Goal: Information Seeking & Learning: Learn about a topic

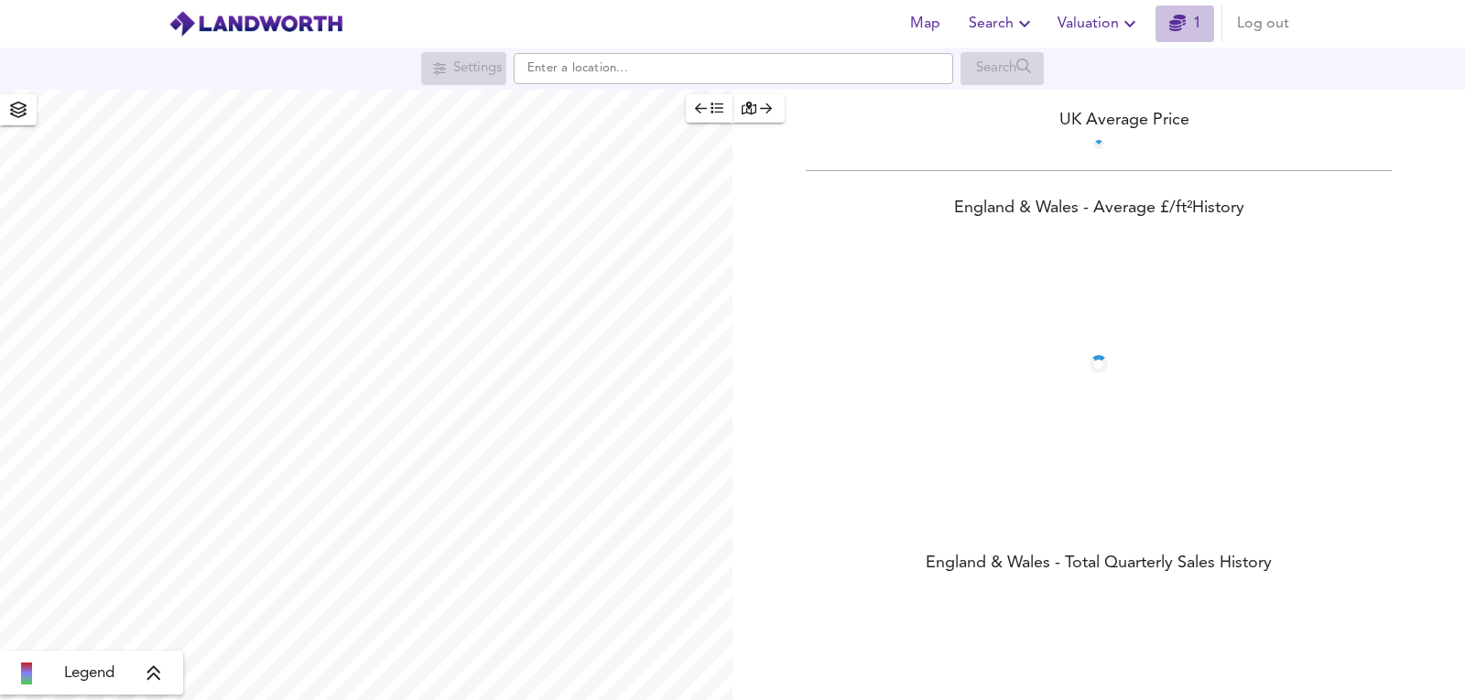
click at [1185, 16] on icon "button" at bounding box center [1177, 23] width 16 height 16
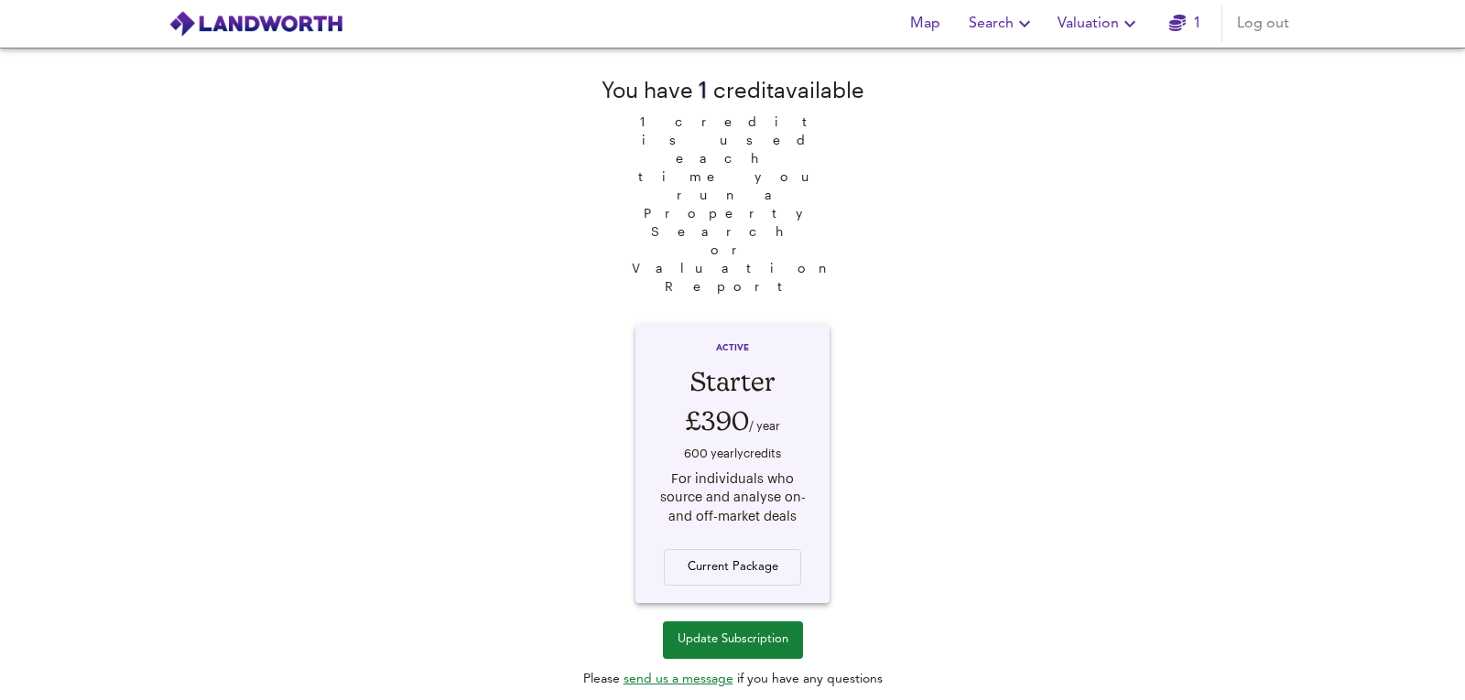
click at [1107, 30] on span "Valuation" at bounding box center [1099, 24] width 83 height 26
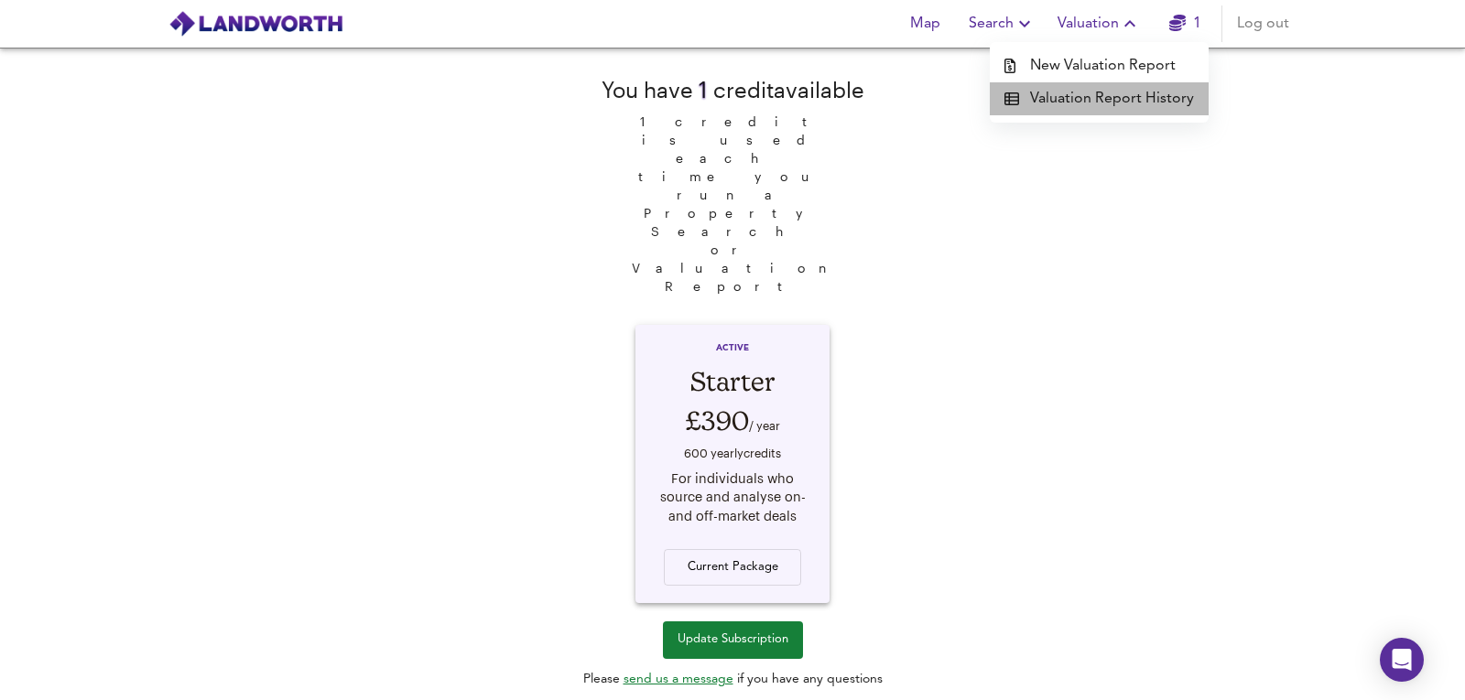
click at [1107, 94] on li "Valuation Report History" at bounding box center [1099, 98] width 219 height 33
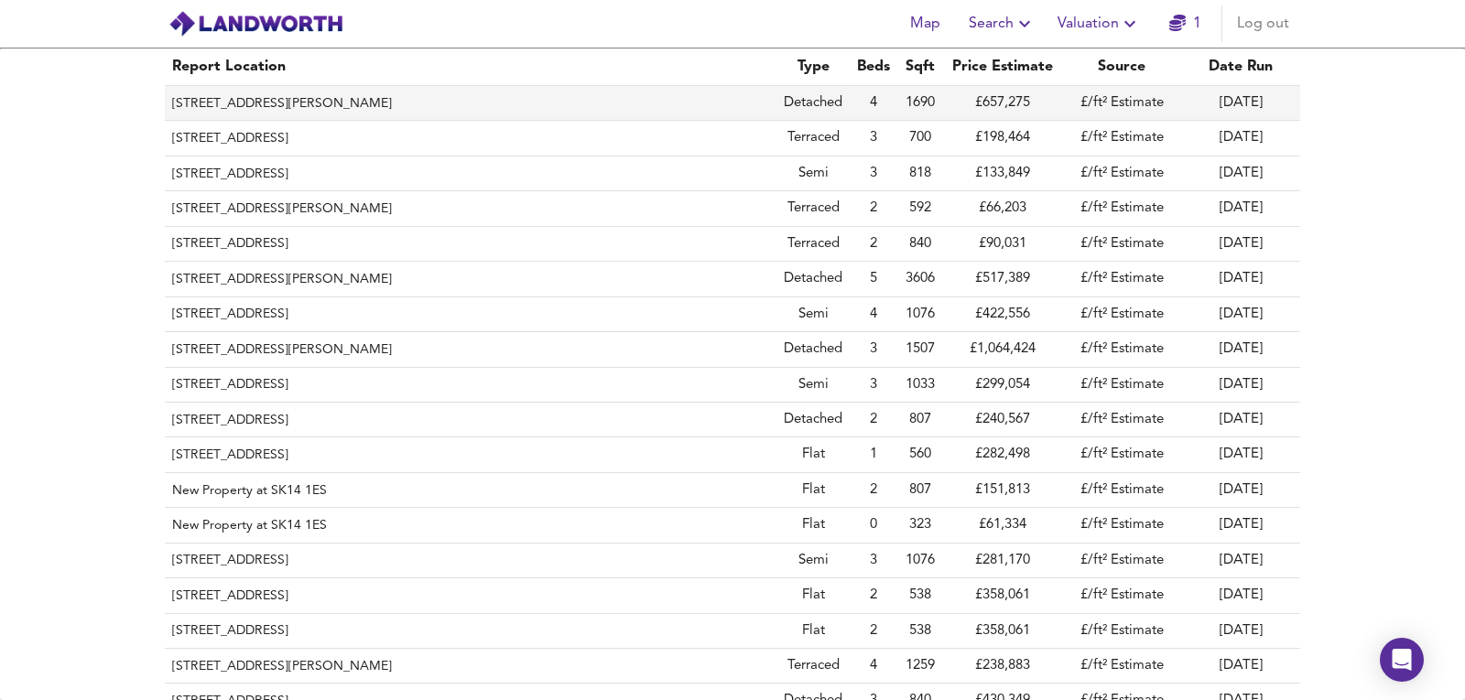
click at [478, 91] on th "[STREET_ADDRESS][PERSON_NAME]" at bounding box center [471, 103] width 612 height 35
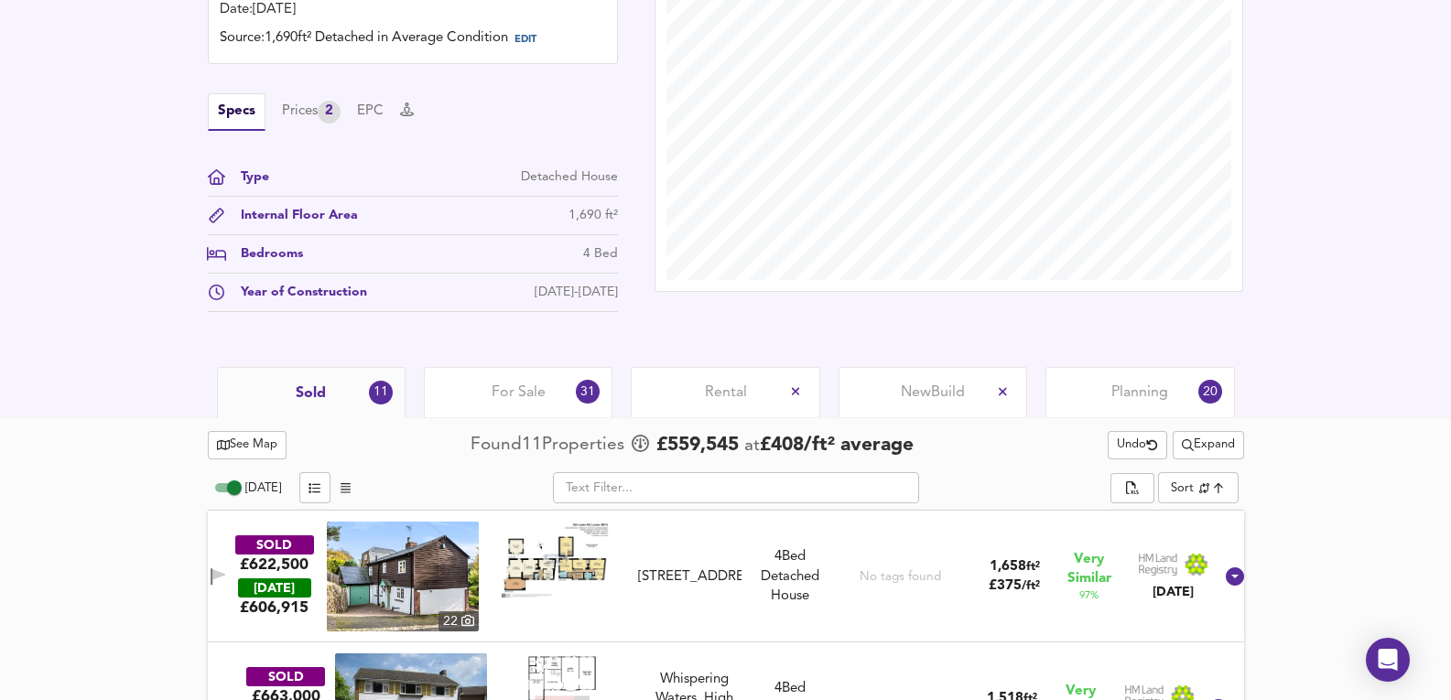
scroll to position [854, 0]
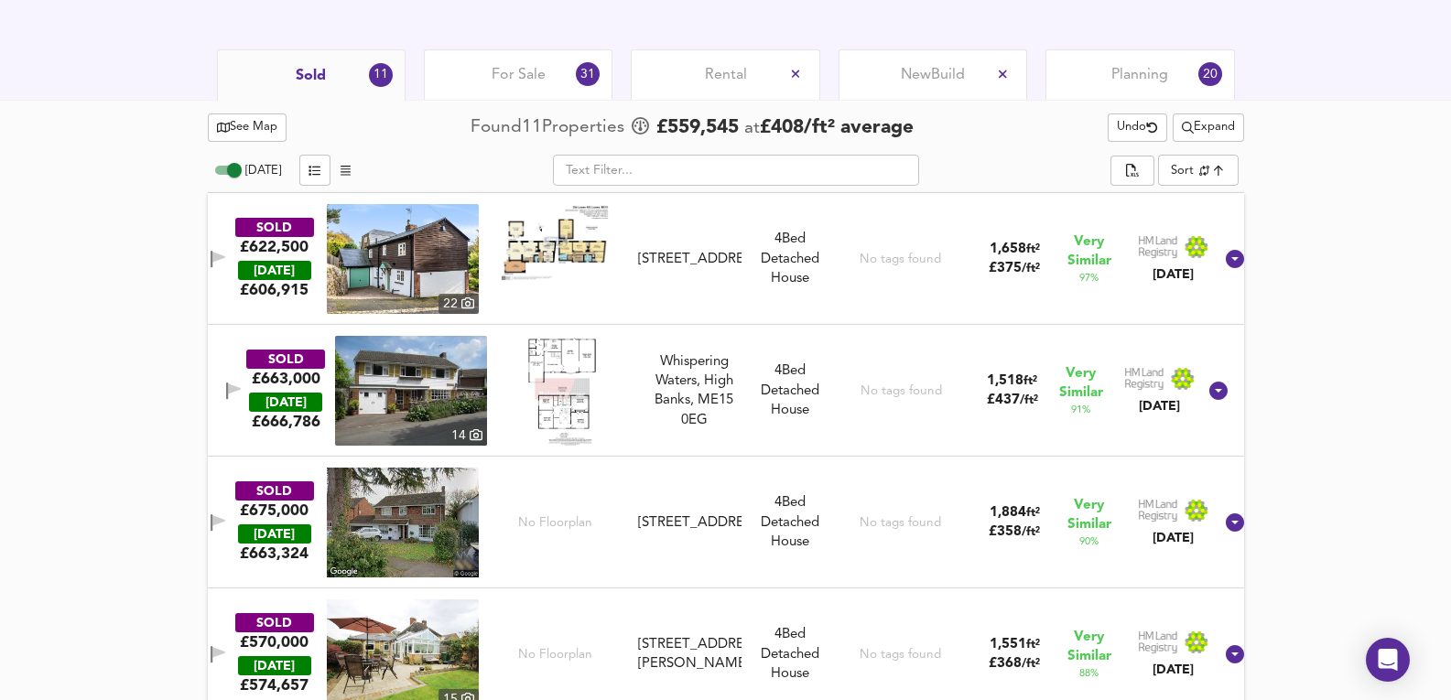
click at [743, 269] on div "[STREET_ADDRESS]" at bounding box center [690, 259] width 118 height 19
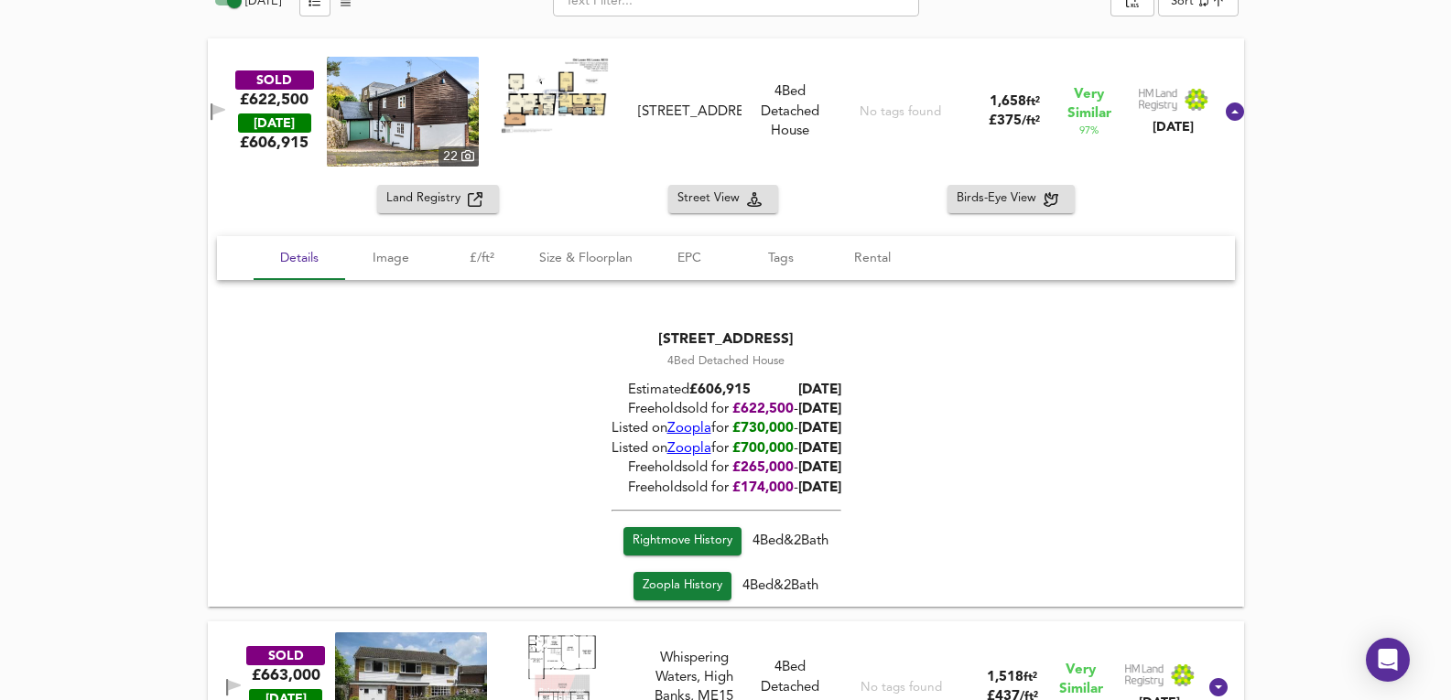
scroll to position [1220, 0]
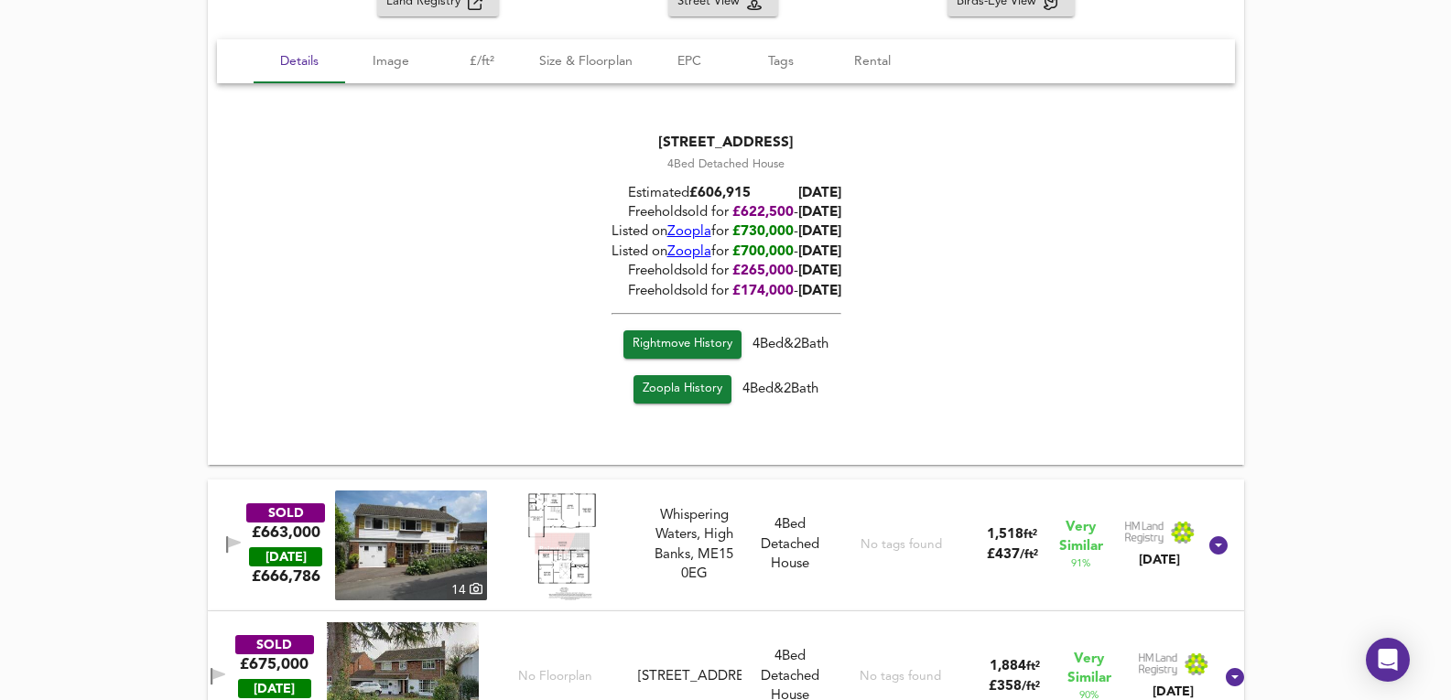
click at [743, 591] on div "SOLD £663,000 TODAY £ 666,786 14 Whispering Waters, High Banks, ME15 0EG Whispe…" at bounding box center [704, 546] width 985 height 110
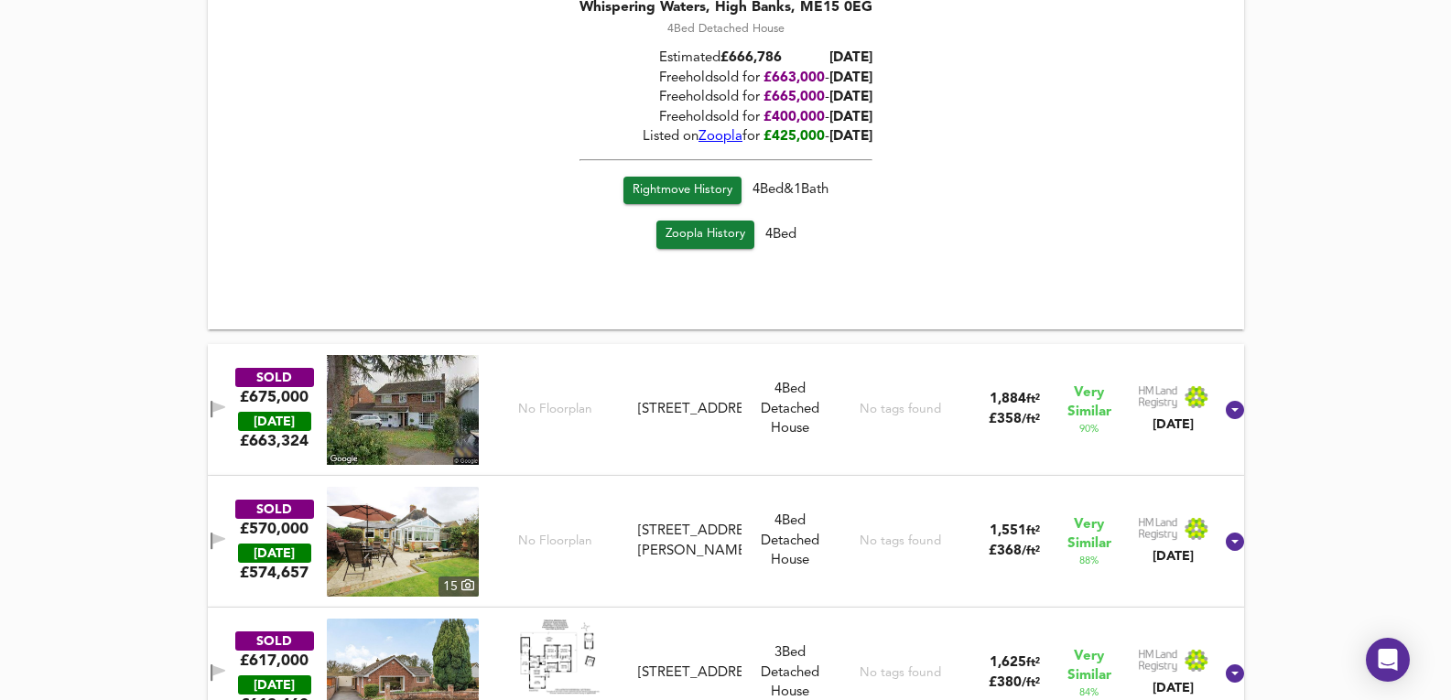
scroll to position [2014, 0]
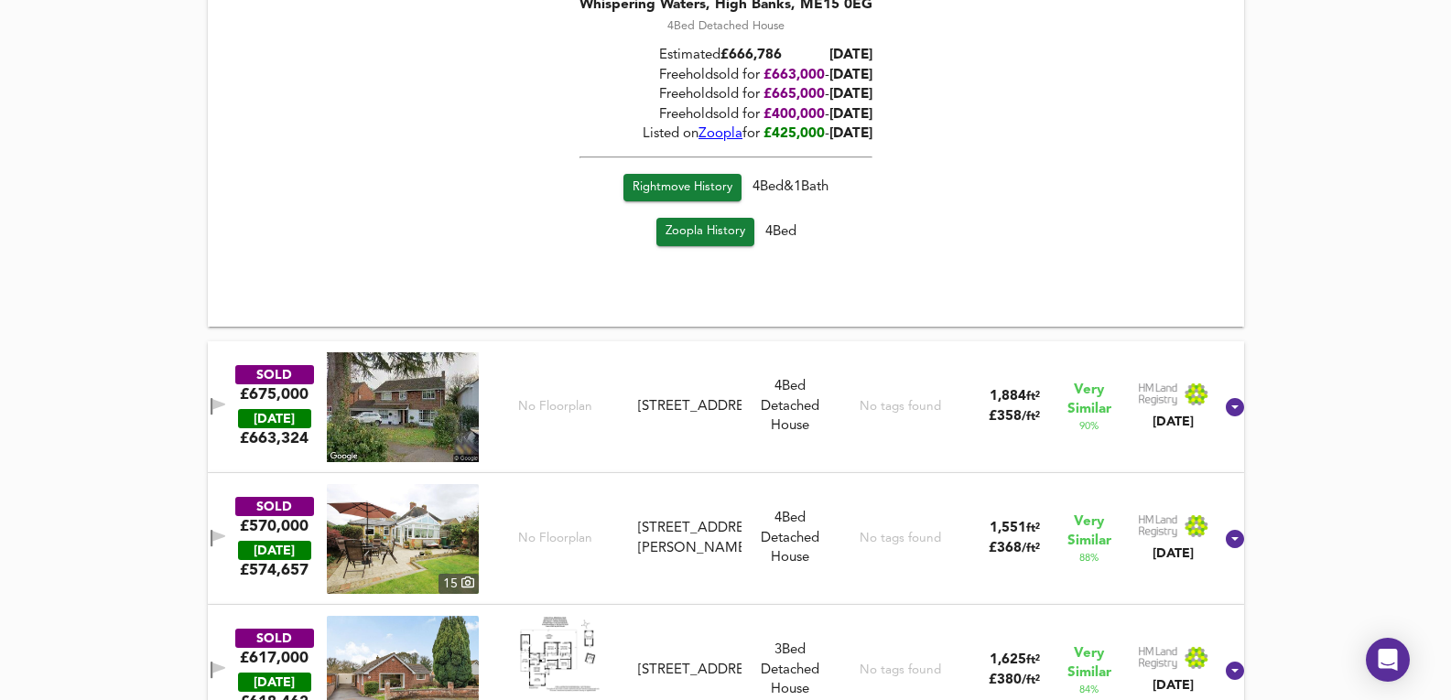
click at [670, 451] on div "SOLD £675,000 TODAY £ 663,324 No Floorplan 17 Copper Tree Court, ME15 9RW 17 Co…" at bounding box center [703, 408] width 1019 height 110
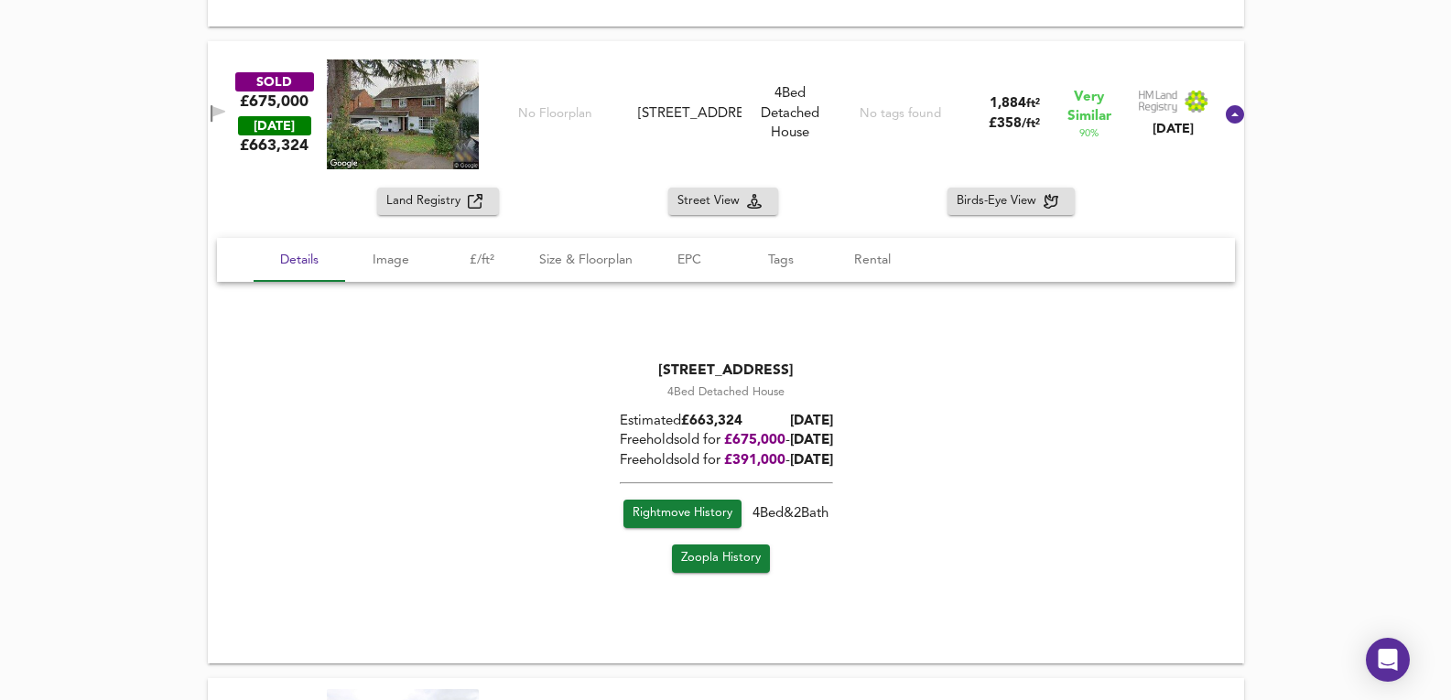
scroll to position [2381, 0]
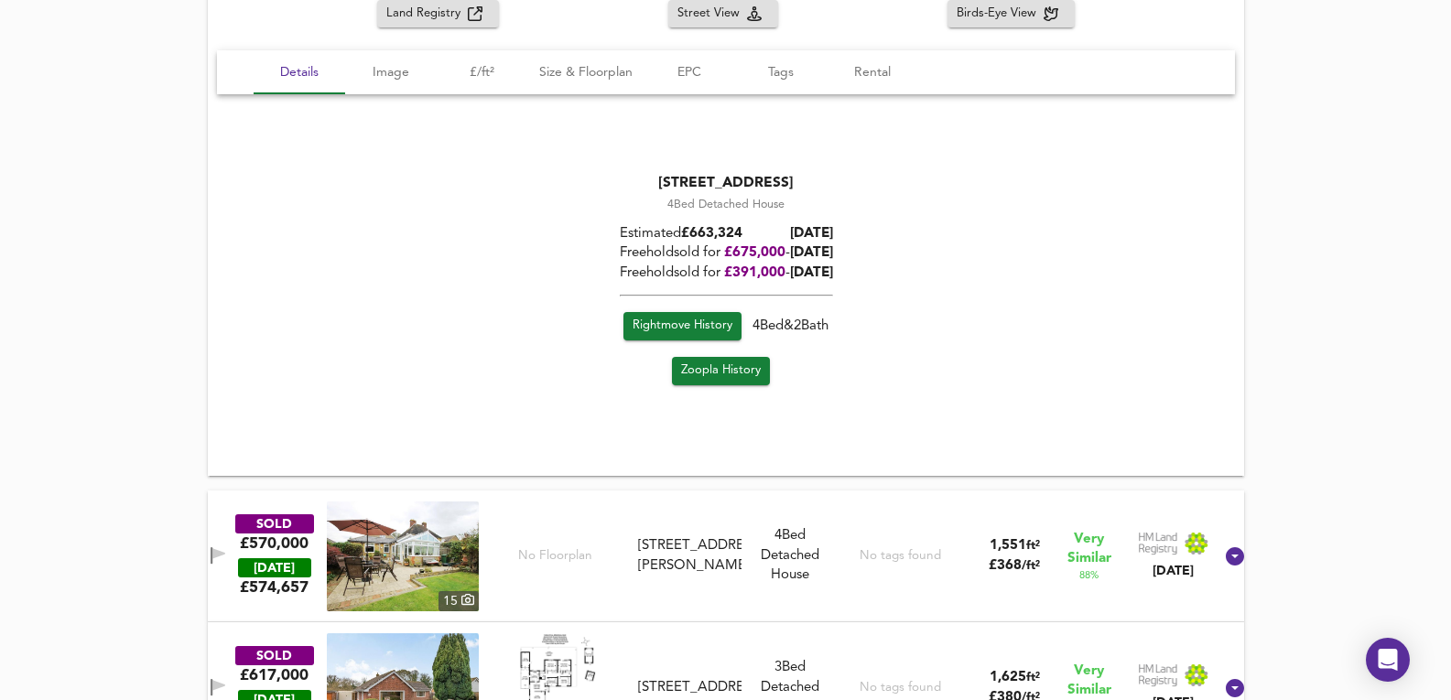
click at [725, 612] on div "SOLD £570,000 TODAY £ 574,657 15 No Floorplan 10 Pickering Street, ME15 9RS 10 …" at bounding box center [703, 557] width 1019 height 110
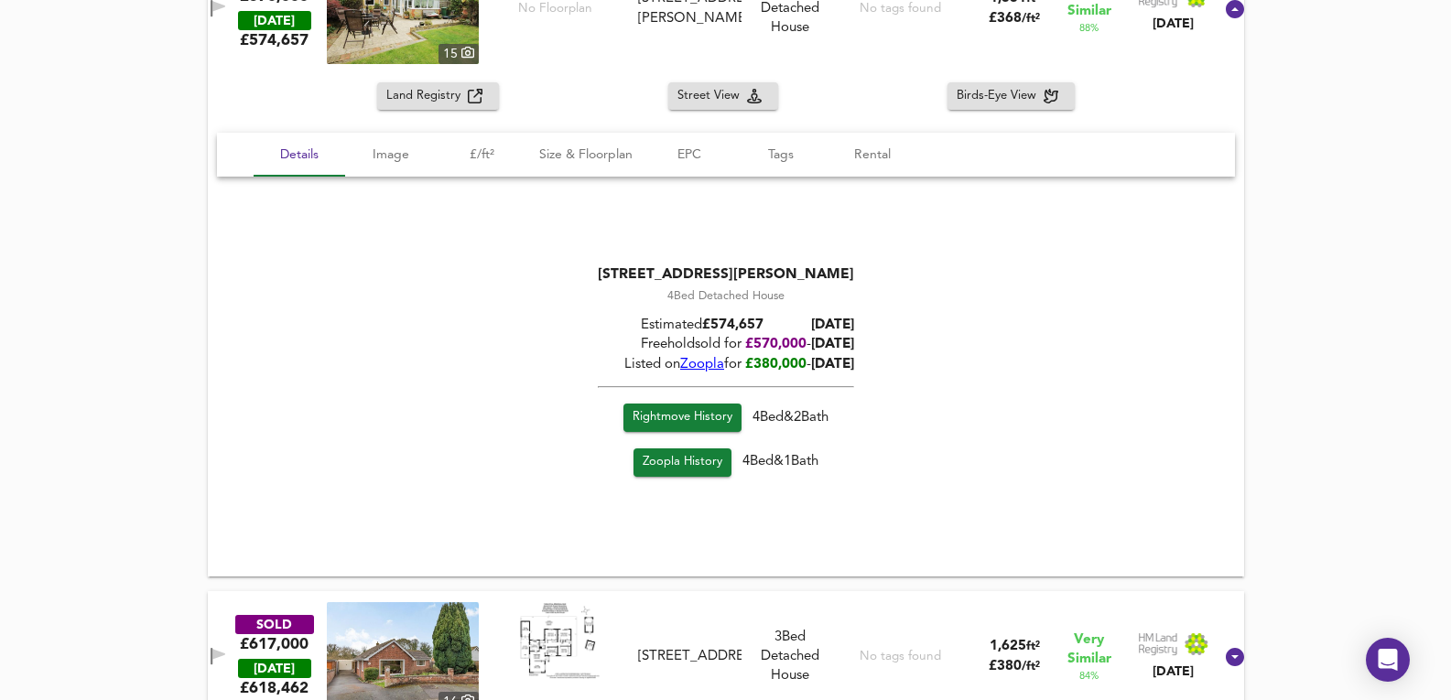
scroll to position [3235, 0]
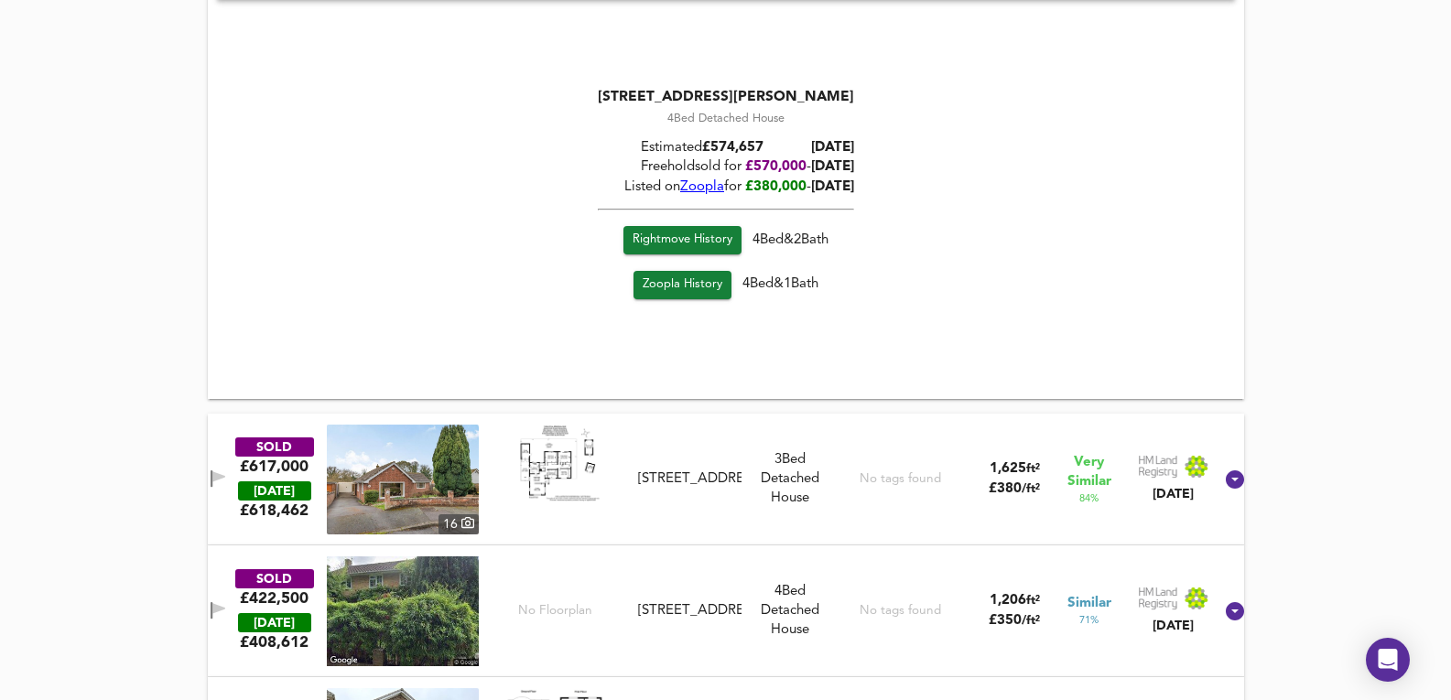
click at [754, 437] on div "SOLD £617,000 TODAY £ 618,462 16 52 Valley Drive, ME15 9TL 52 Valley Drive, ME1…" at bounding box center [703, 480] width 1019 height 110
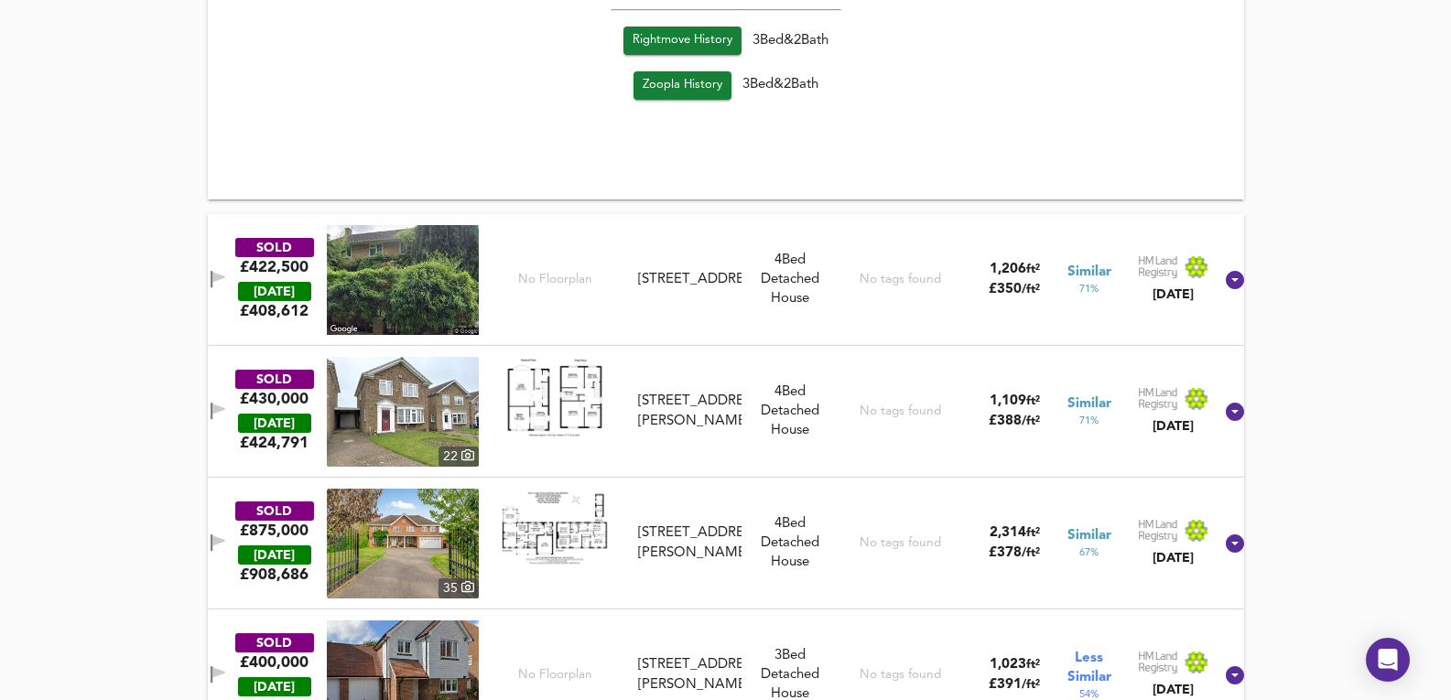
click at [733, 270] on div "4 Old Drive, ME15 9SE" at bounding box center [689, 279] width 103 height 19
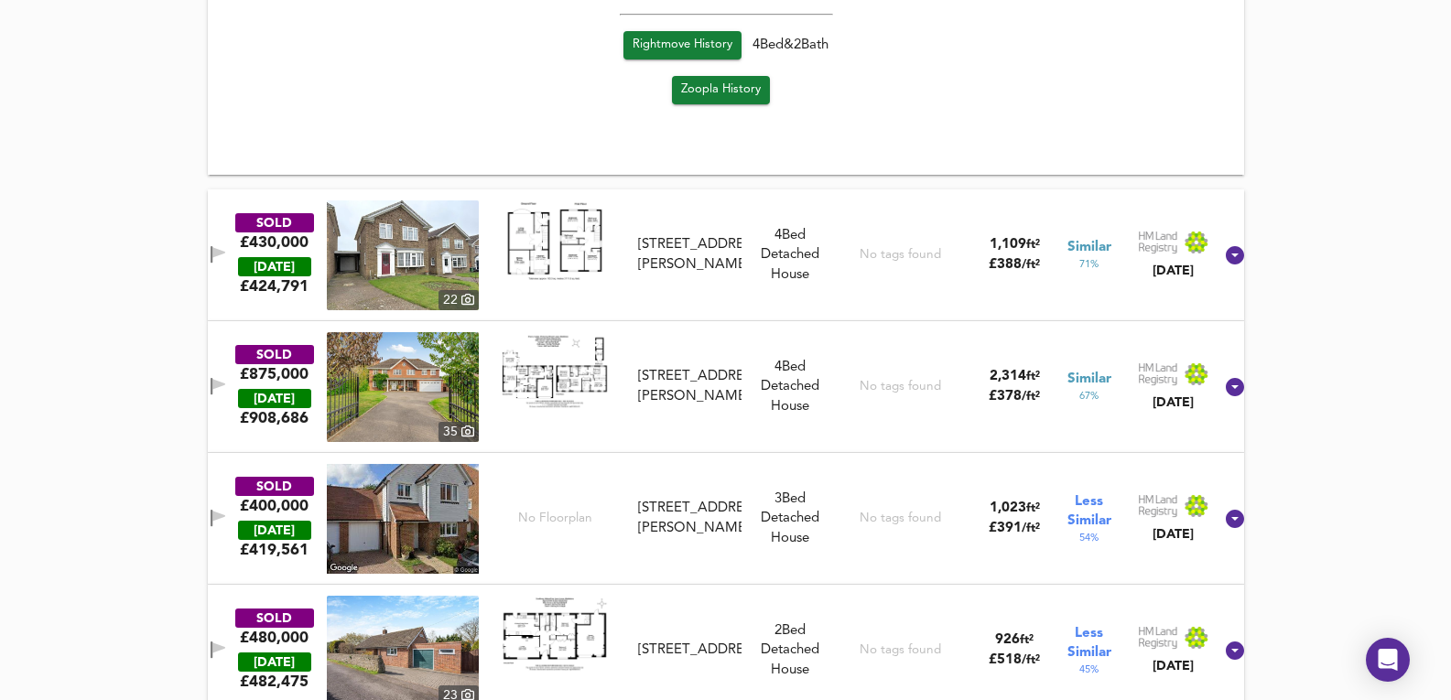
scroll to position [4883, 0]
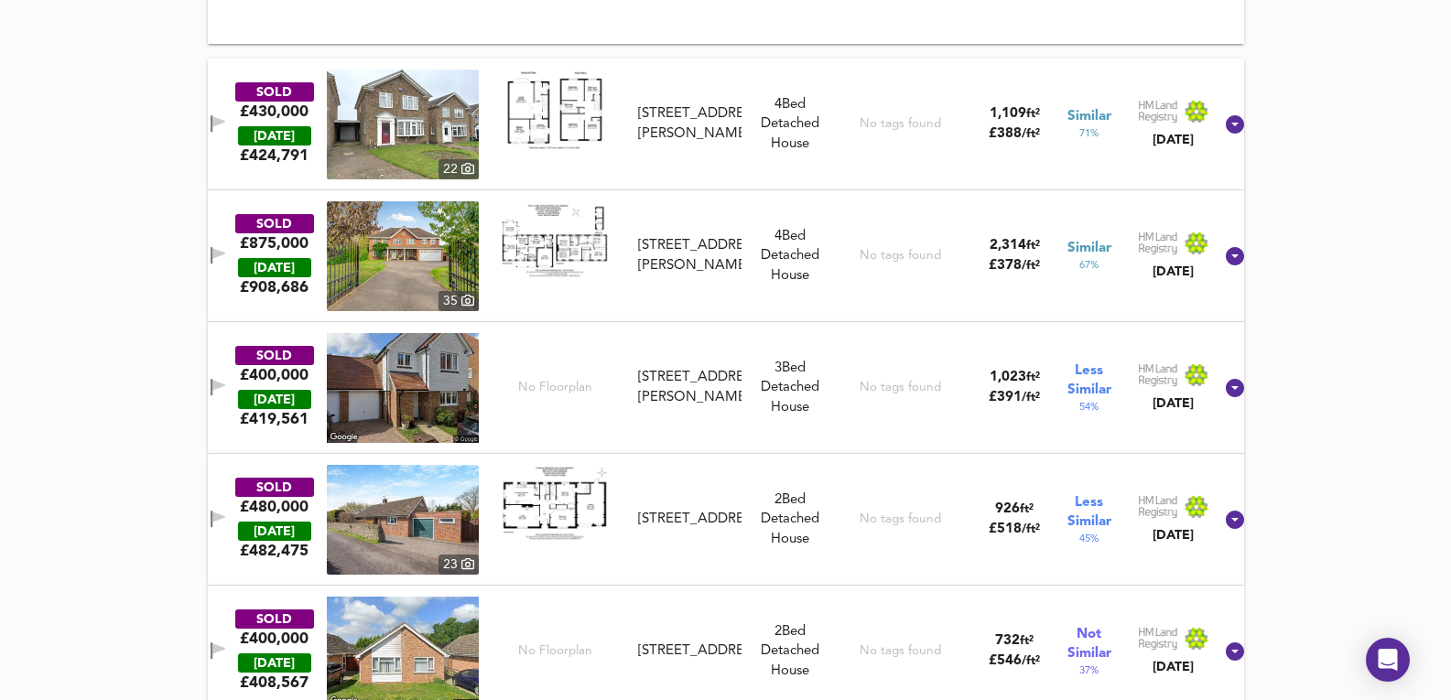
click at [736, 179] on div "SOLD £430,000 TODAY £ 424,791 22 14 Bray Gardens, ME15 9TR 14 Bray Gardens, ME1…" at bounding box center [703, 125] width 1019 height 110
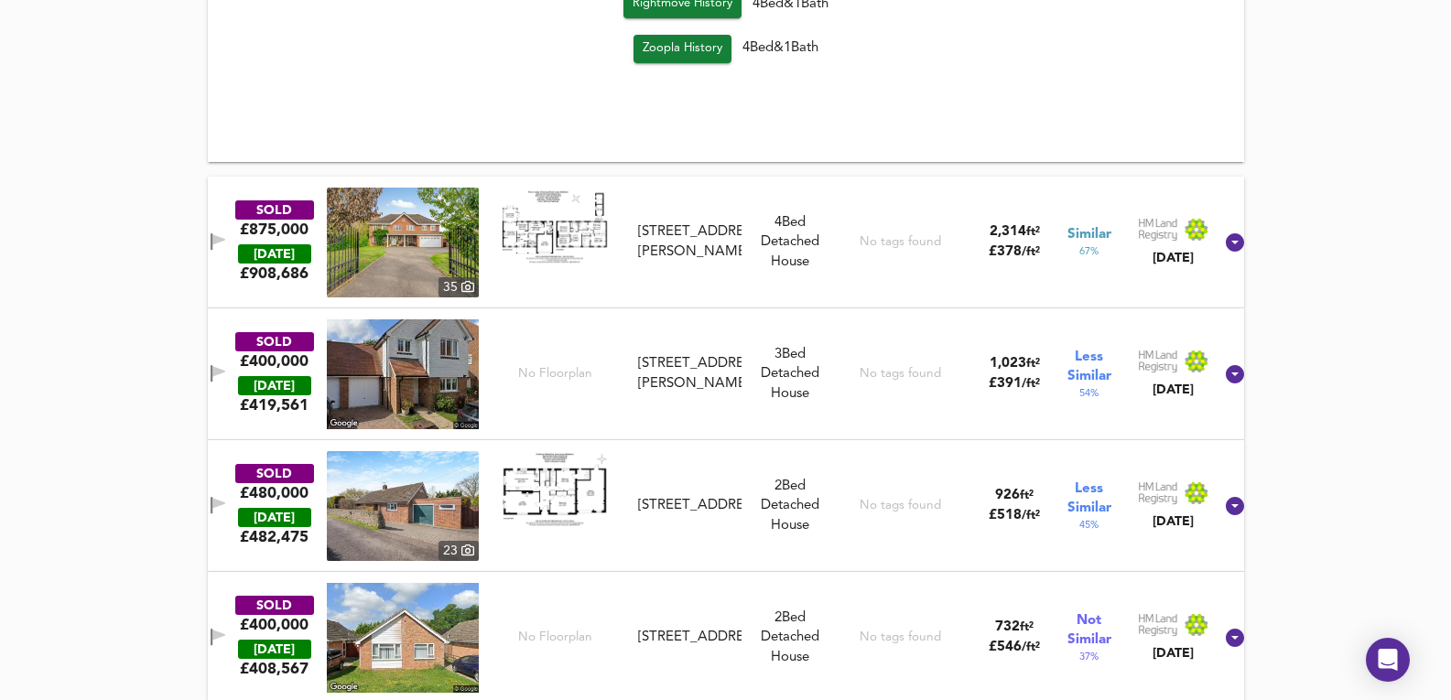
scroll to position [5432, 0]
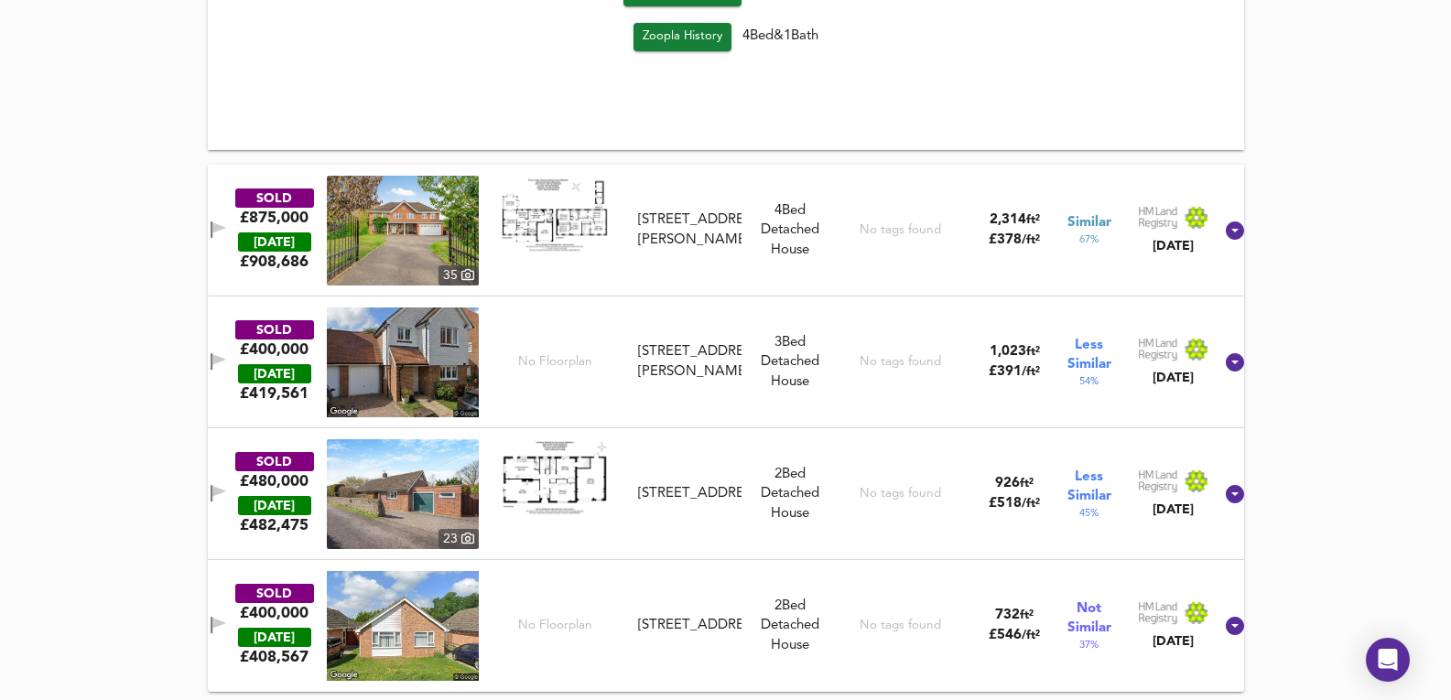
click at [743, 250] on div "Cherry Lodge, Pickering Street, ME15 9RH" at bounding box center [690, 230] width 118 height 39
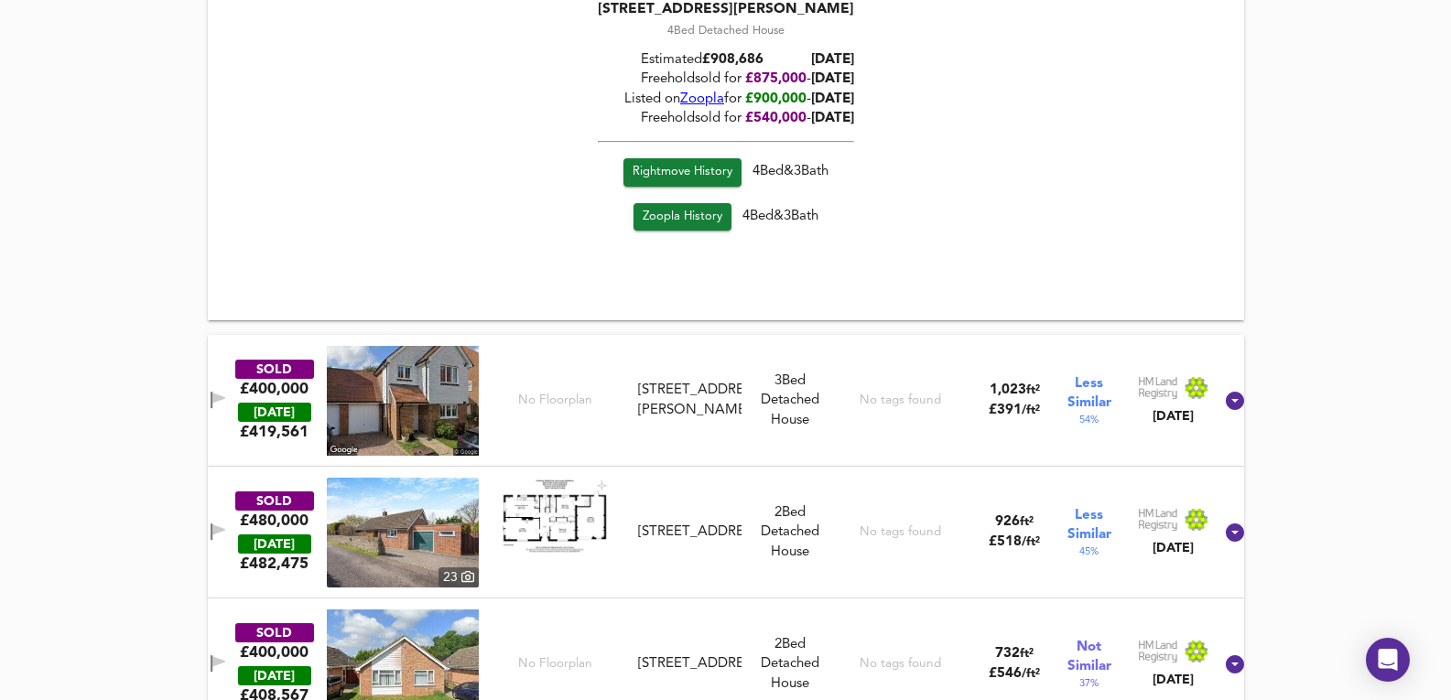
scroll to position [5921, 0]
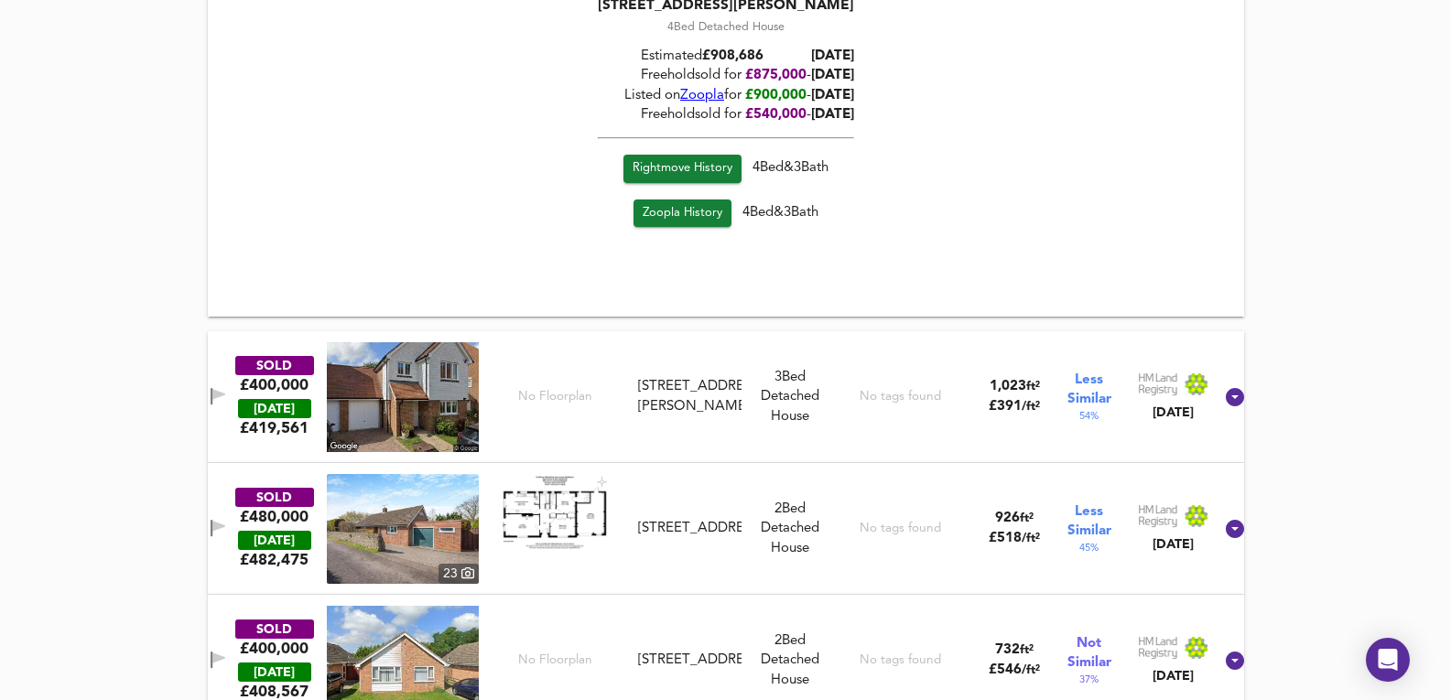
click at [785, 433] on div "SOLD £400,000 TODAY £ 419,561 No Floorplan 58 Leonard Gould Way, ME15 9FX 58 Le…" at bounding box center [703, 397] width 1019 height 110
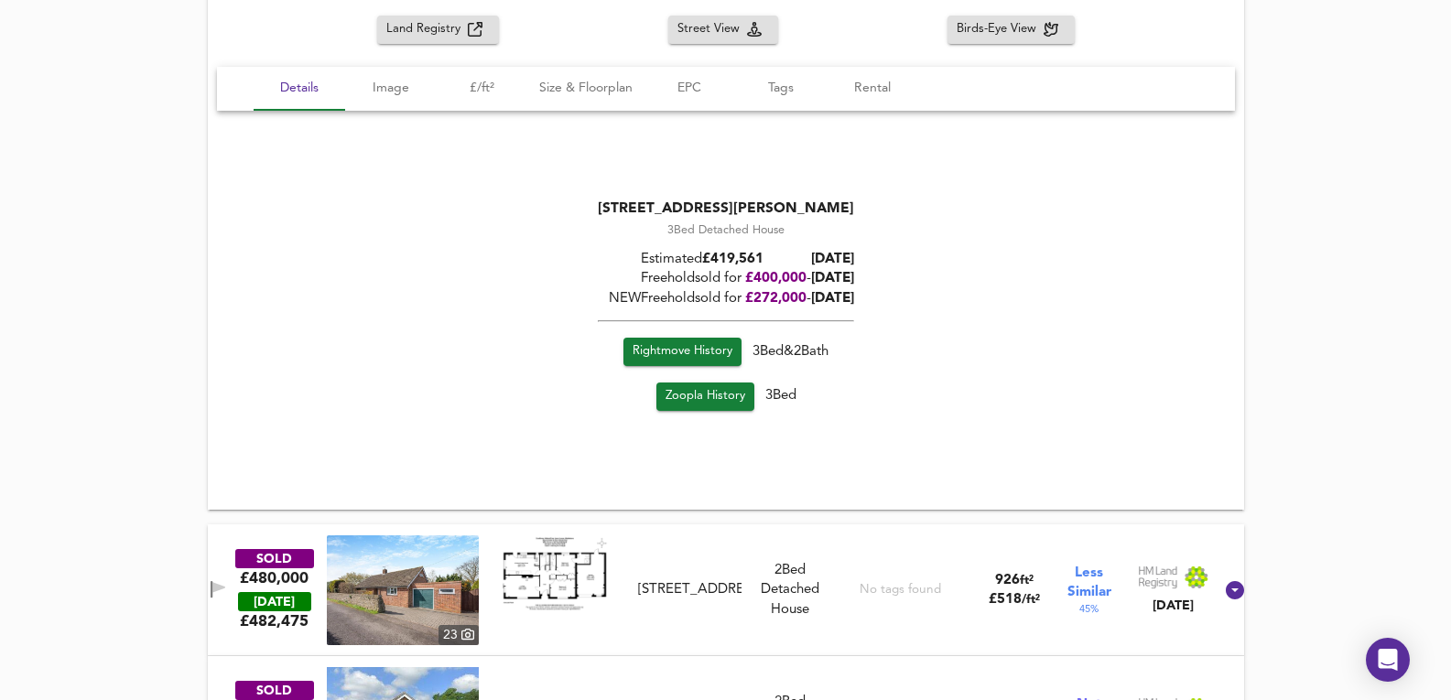
scroll to position [6481, 0]
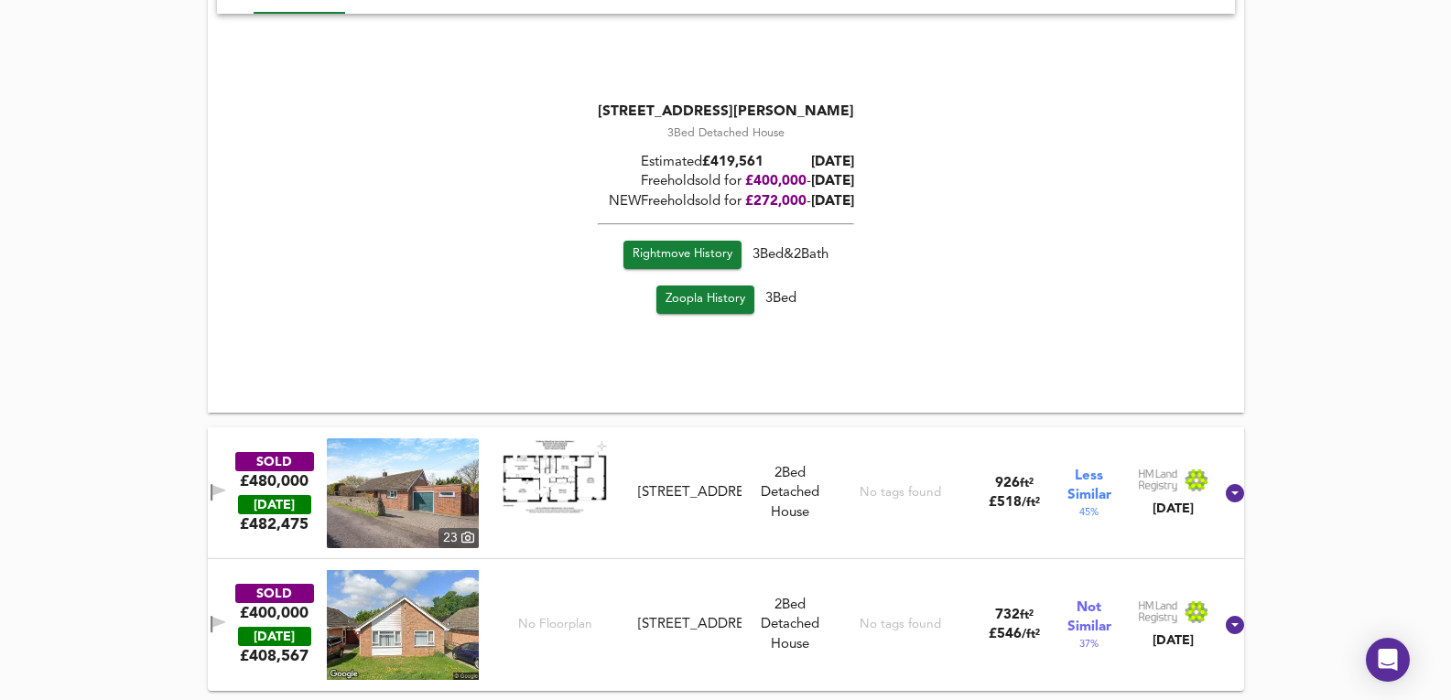
click at [752, 452] on div "SOLD £480,000 TODAY £ 482,475 23 Coniferae, Walnut Tree Lane, ME15 9RG Conifera…" at bounding box center [703, 494] width 1019 height 110
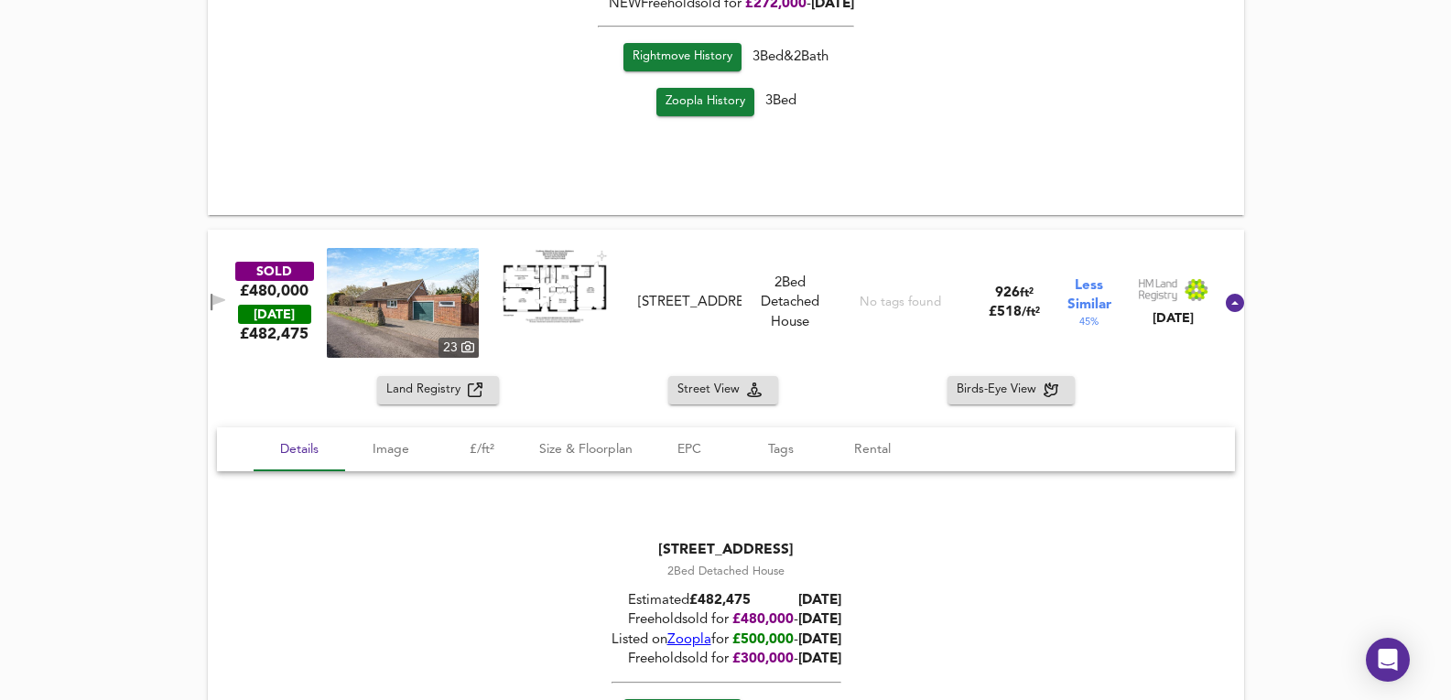
scroll to position [6786, 0]
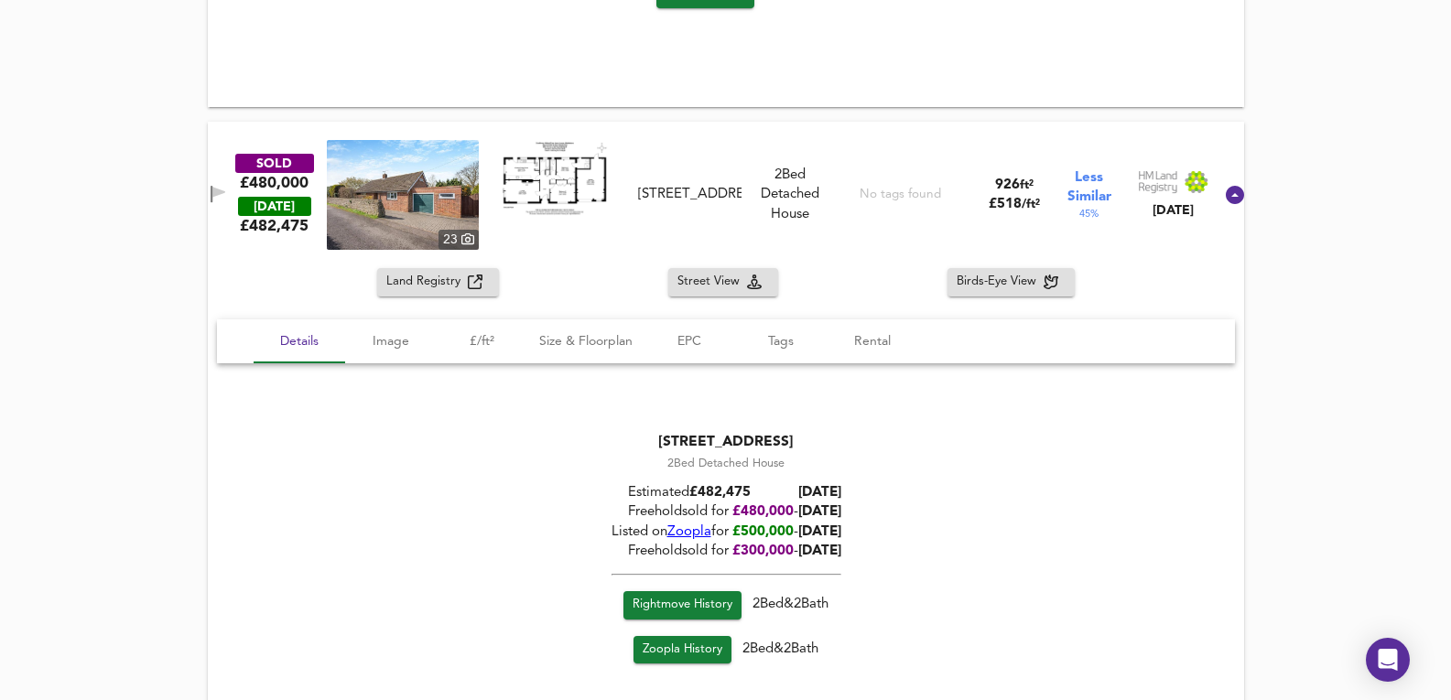
click at [917, 296] on div "Land Registry Street View Birds-Eye View" at bounding box center [726, 282] width 1036 height 28
click at [884, 292] on div "Land Registry Street View Birds-Eye View" at bounding box center [726, 282] width 1036 height 28
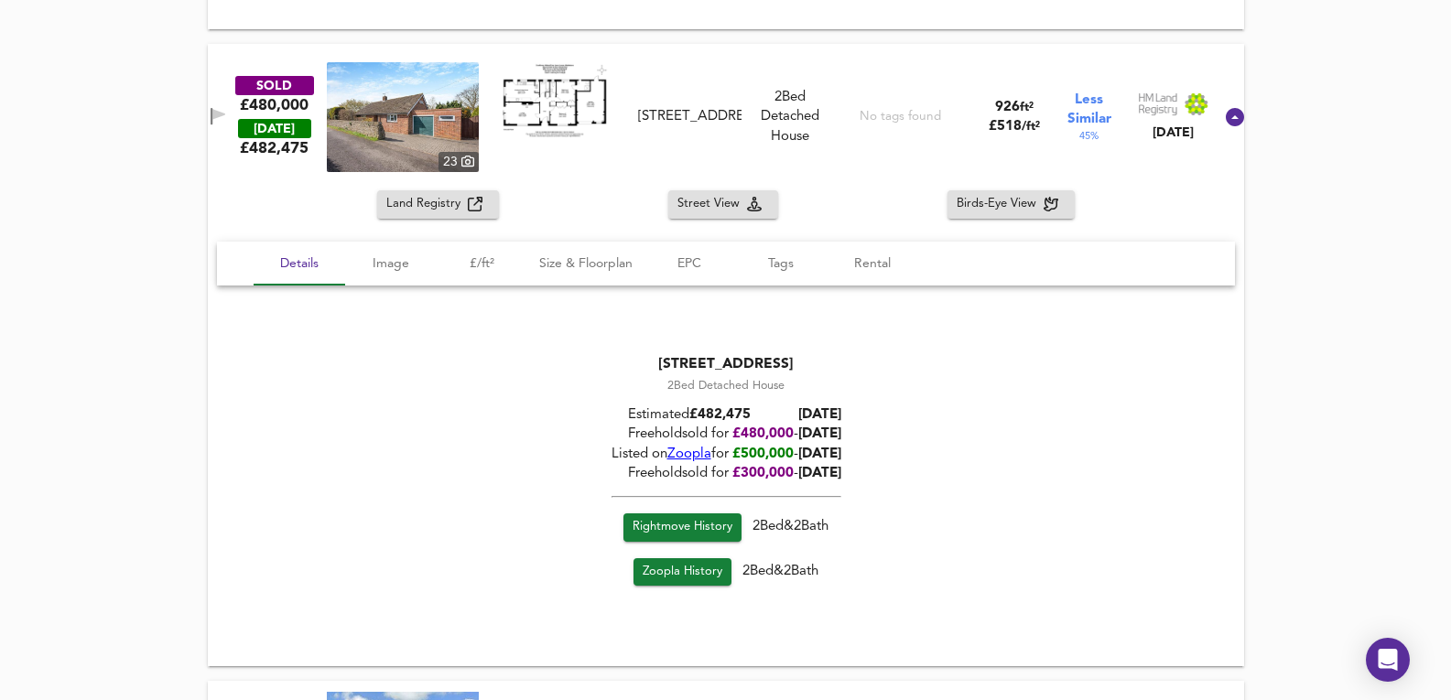
scroll to position [6987, 0]
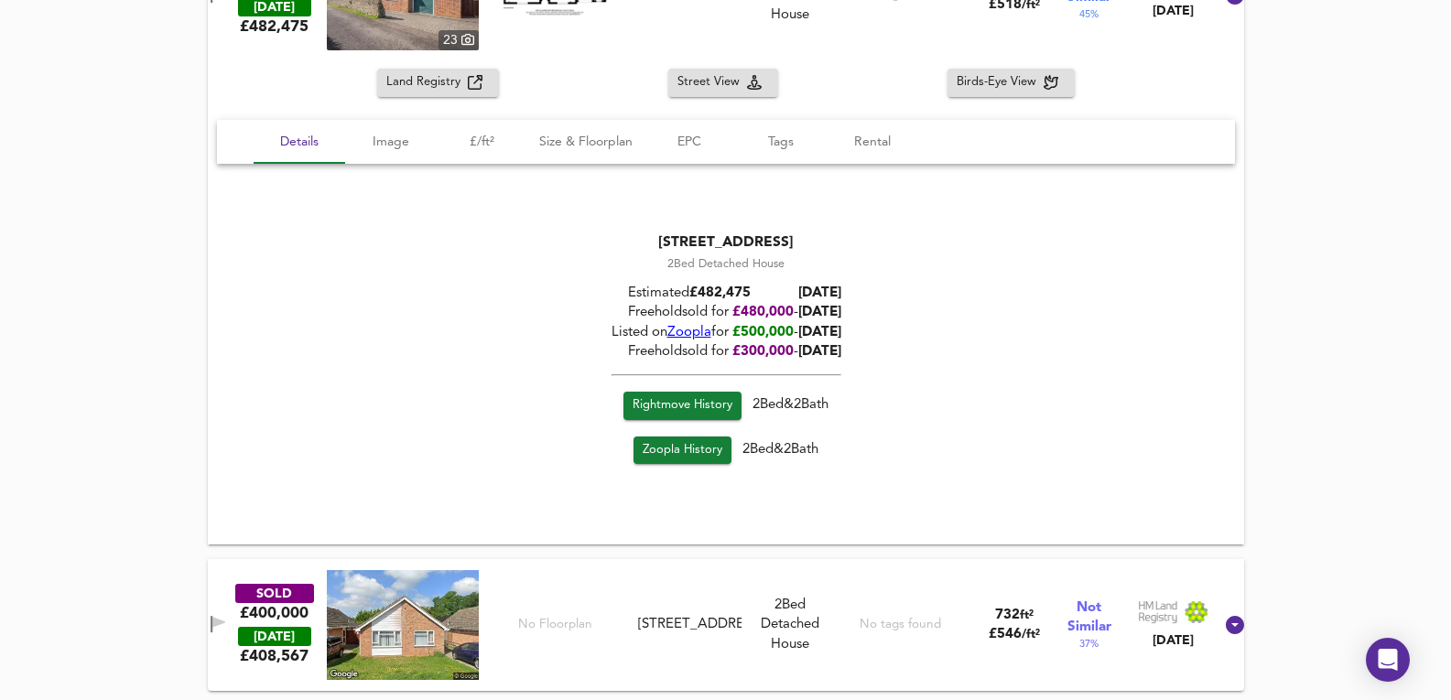
click at [808, 581] on div "SOLD £400,000 TODAY £ 408,567 No Floorplan 38 Halstow Close, ME15 9XA 38 Halsto…" at bounding box center [703, 625] width 1019 height 110
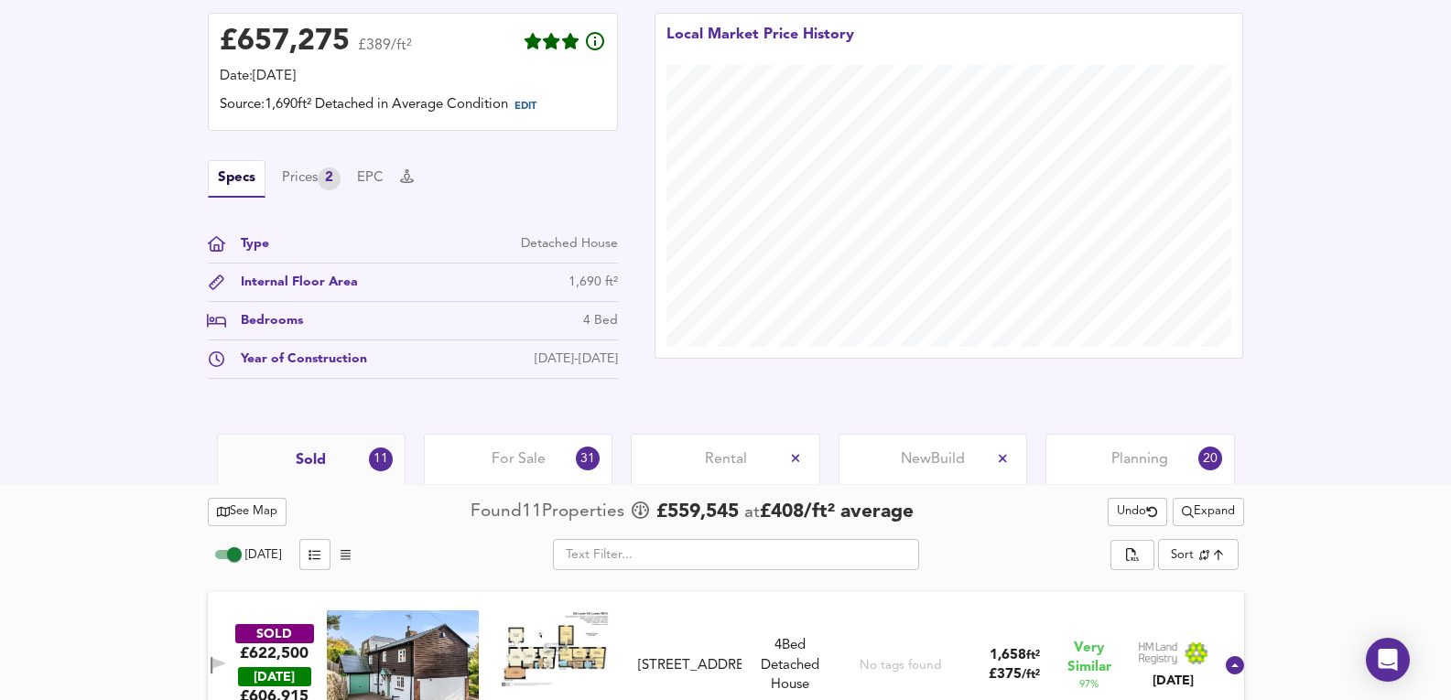
scroll to position [488, 0]
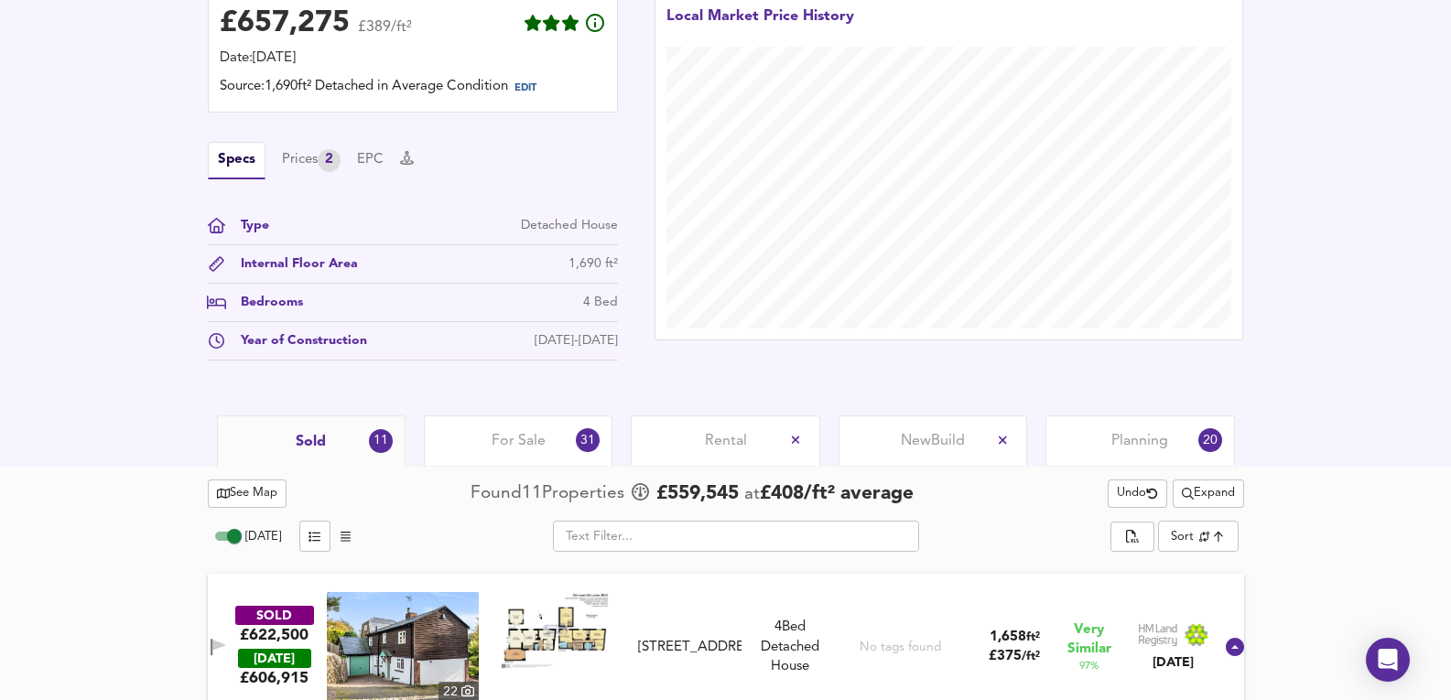
click at [551, 432] on div "For Sale 31" at bounding box center [518, 441] width 189 height 50
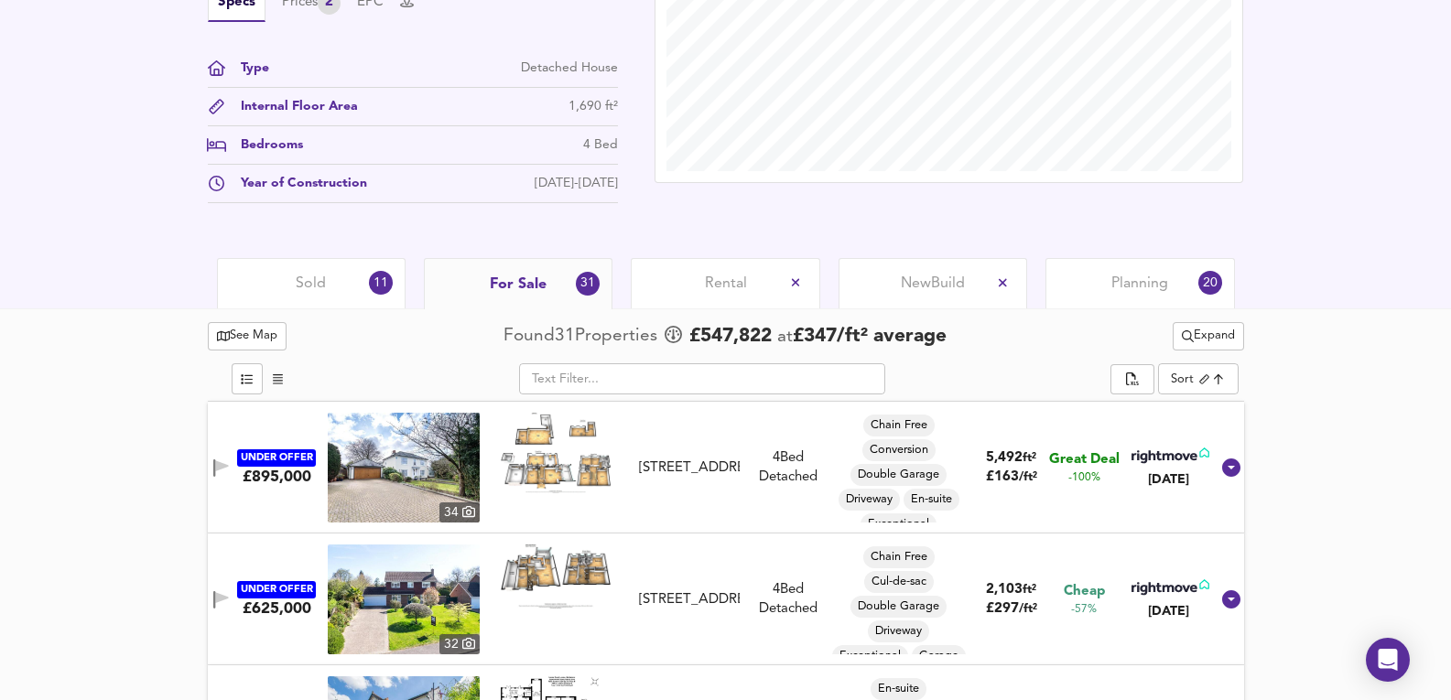
scroll to position [488, 0]
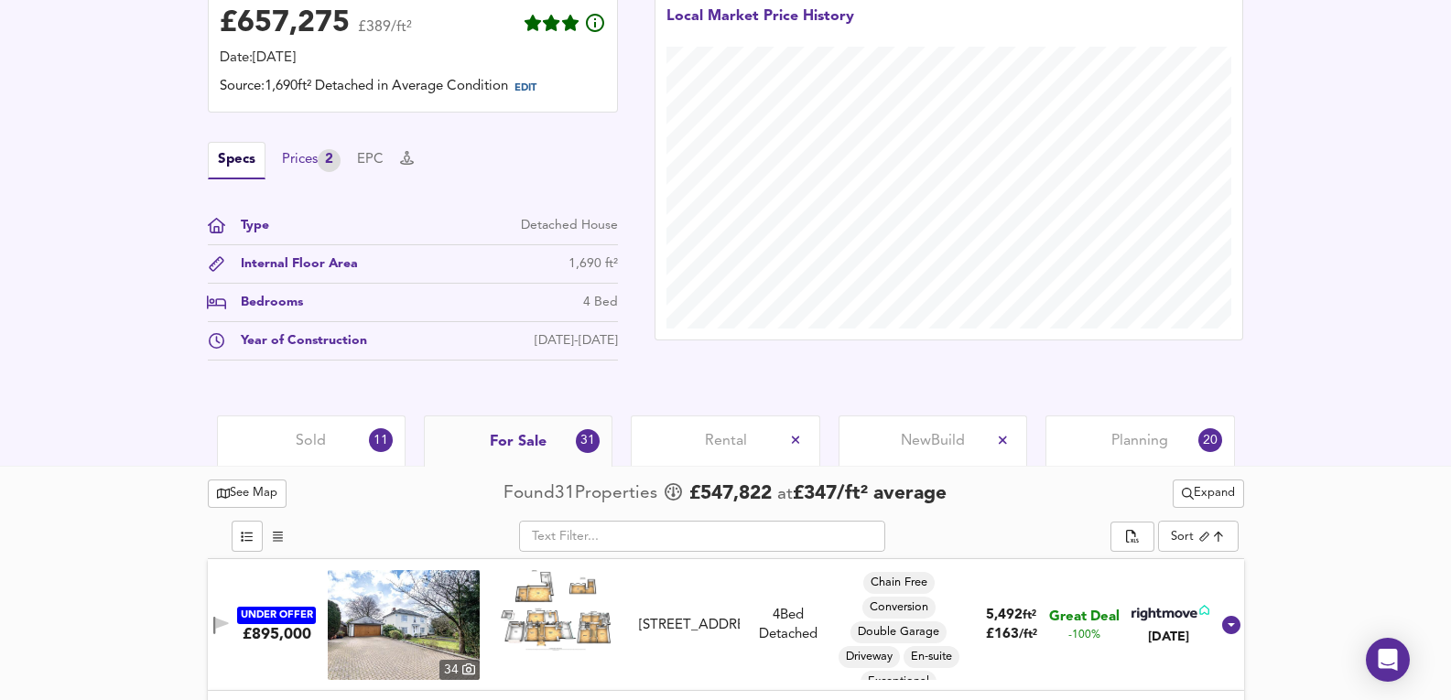
click at [291, 155] on div "Prices 2" at bounding box center [311, 160] width 59 height 23
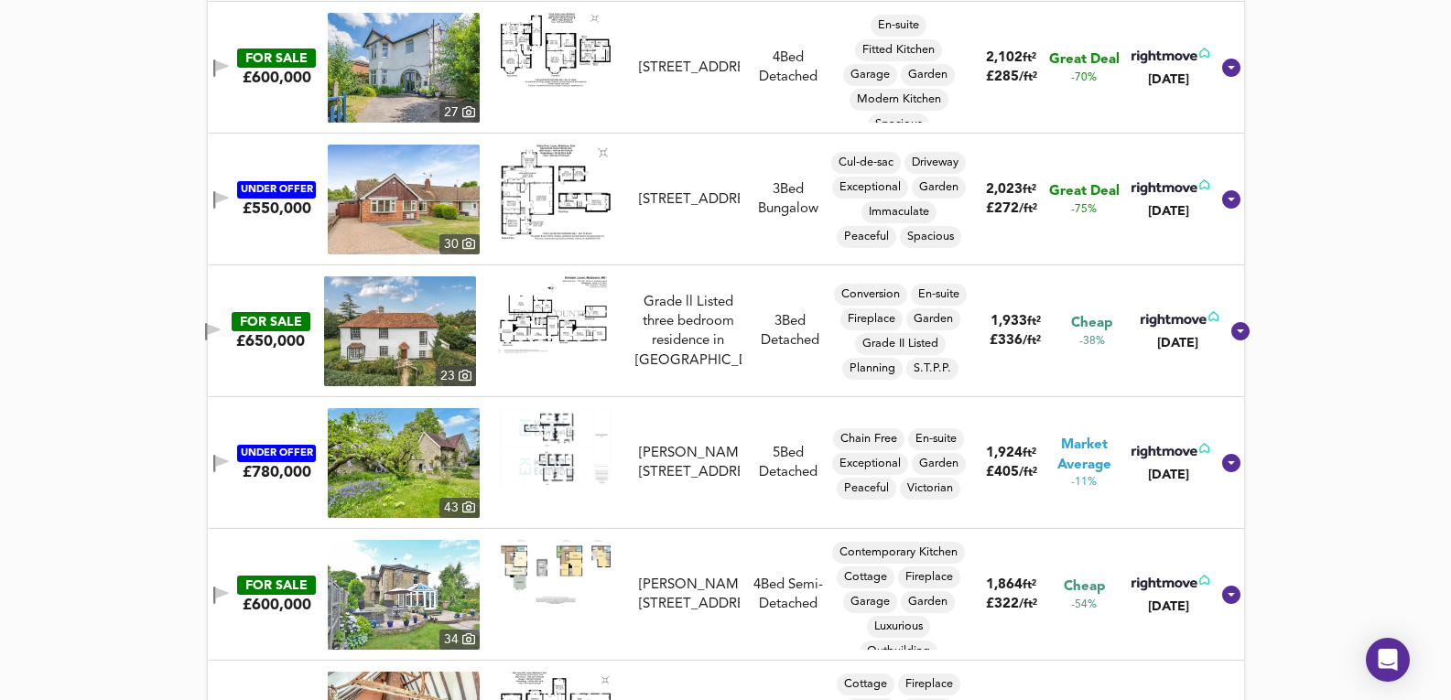
scroll to position [1282, 0]
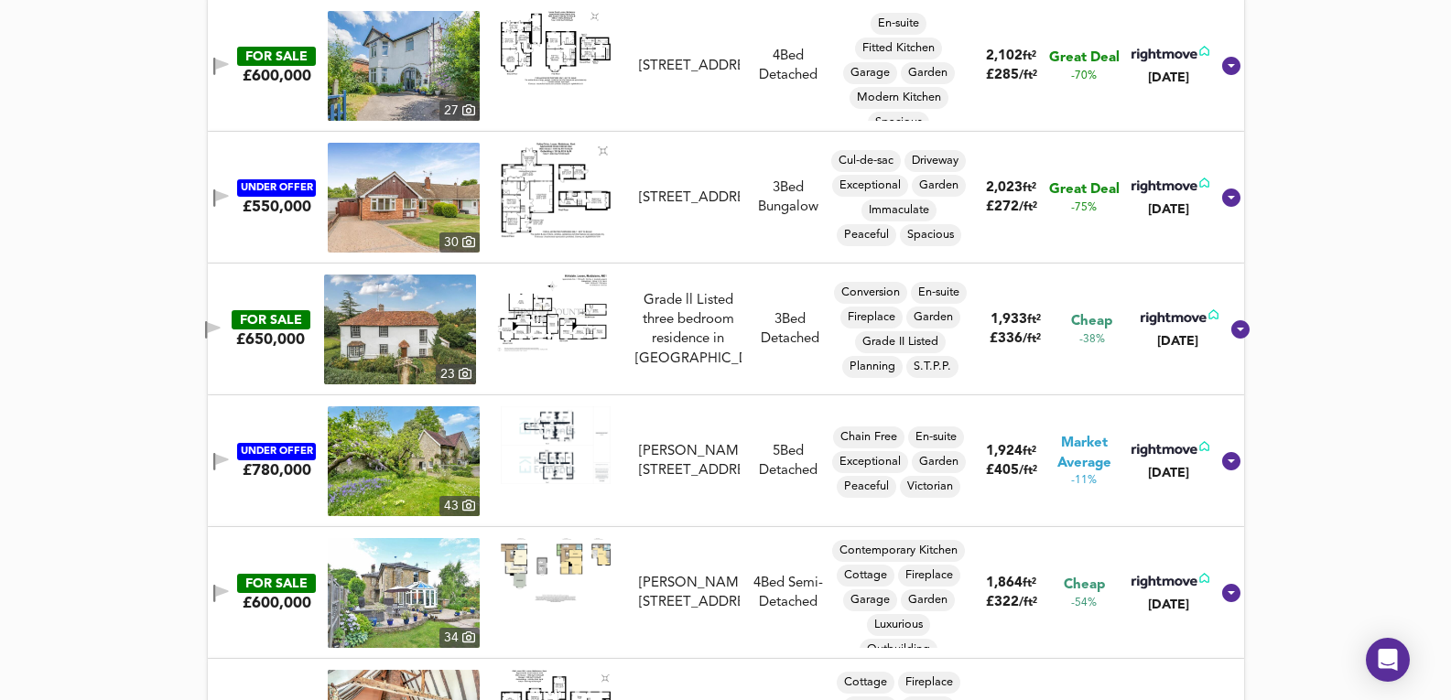
click at [415, 467] on img at bounding box center [404, 462] width 152 height 110
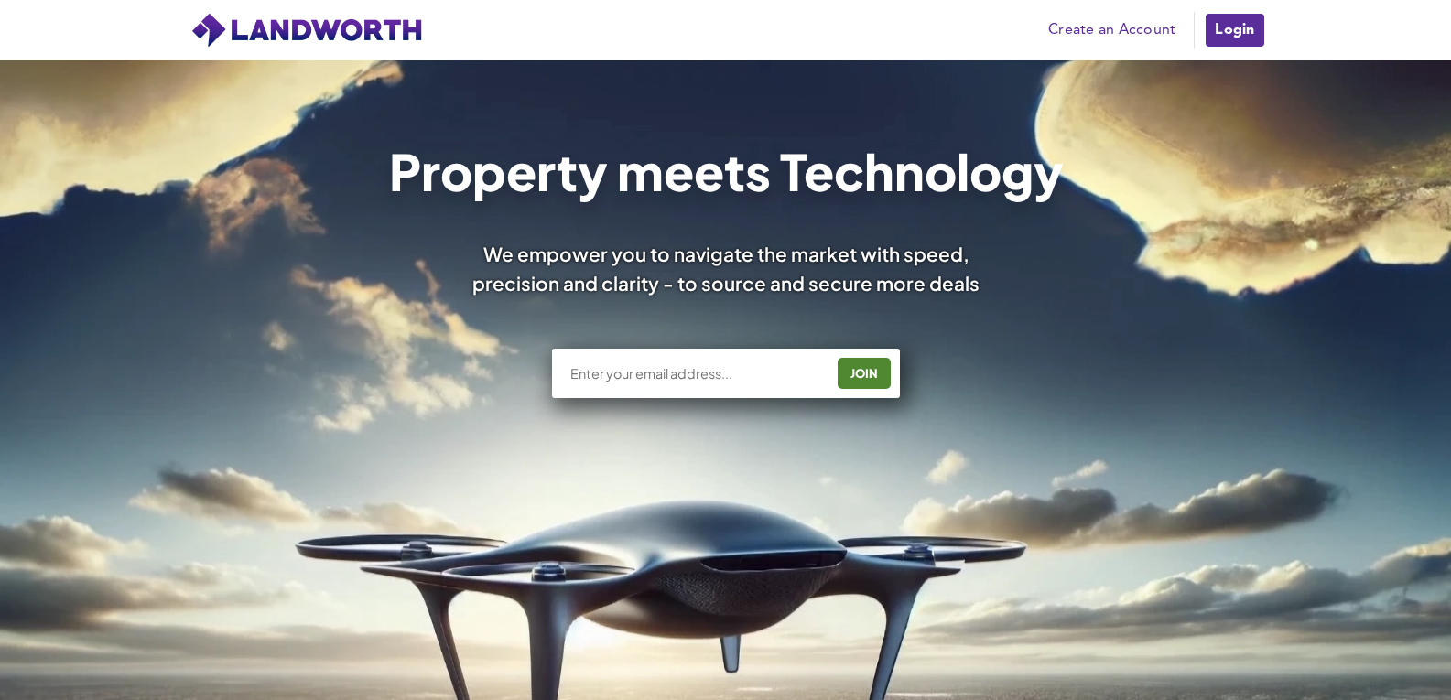
click at [1234, 36] on link "Login" at bounding box center [1234, 30] width 61 height 37
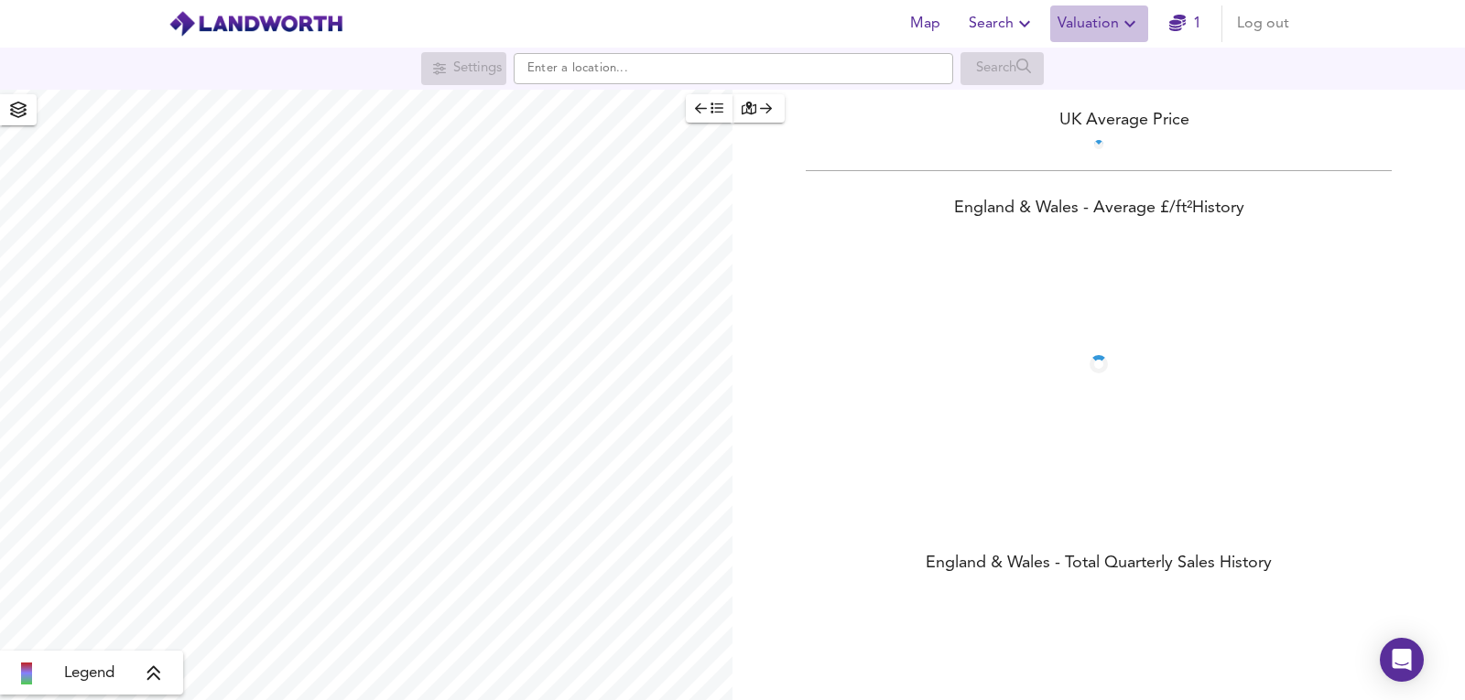
click at [1088, 35] on span "Valuation" at bounding box center [1099, 24] width 83 height 26
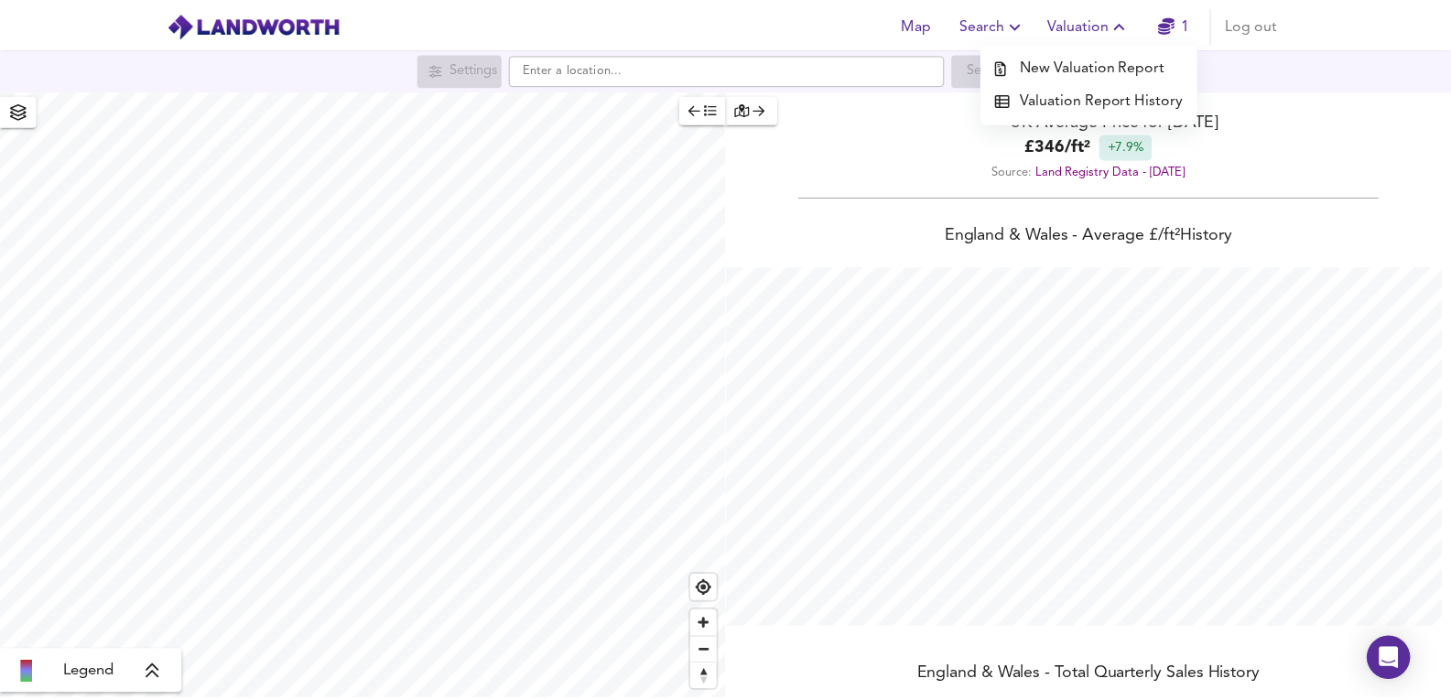
scroll to position [700, 1465]
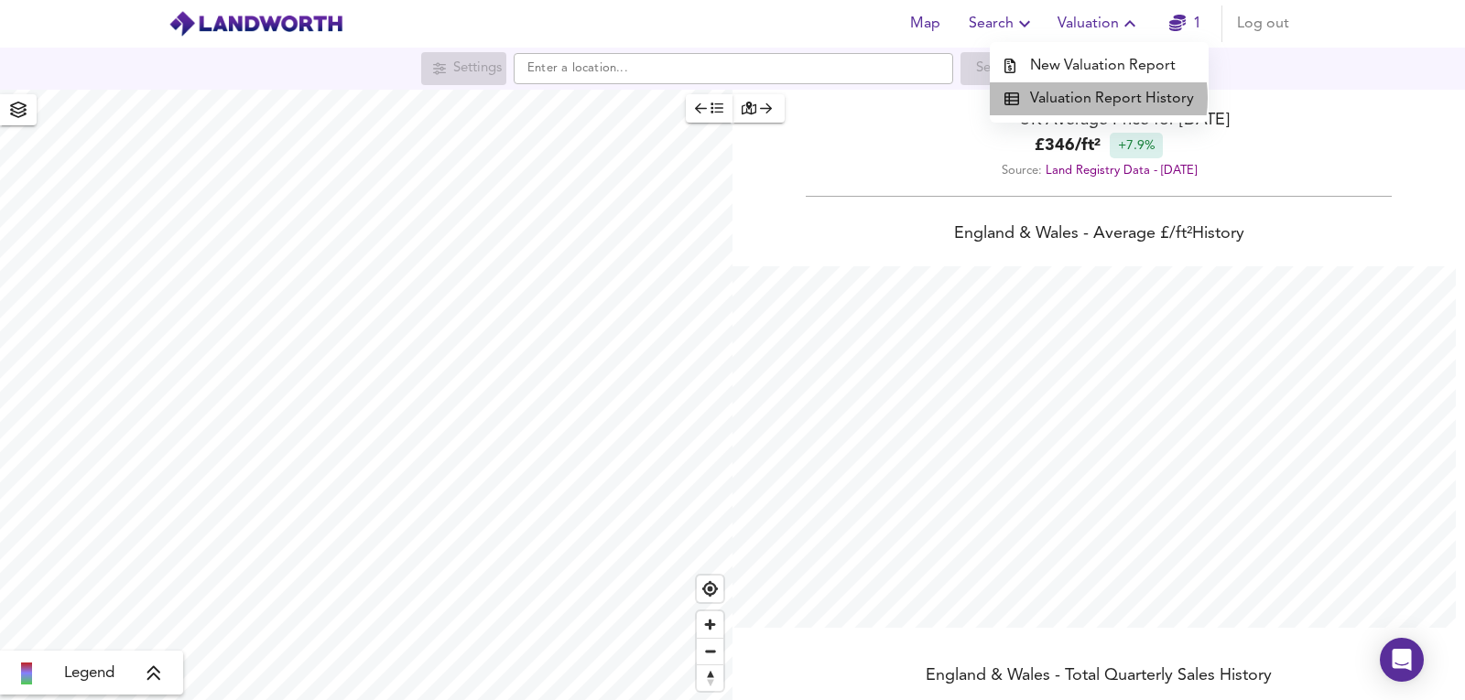
click at [1090, 98] on li "Valuation Report History" at bounding box center [1099, 98] width 219 height 33
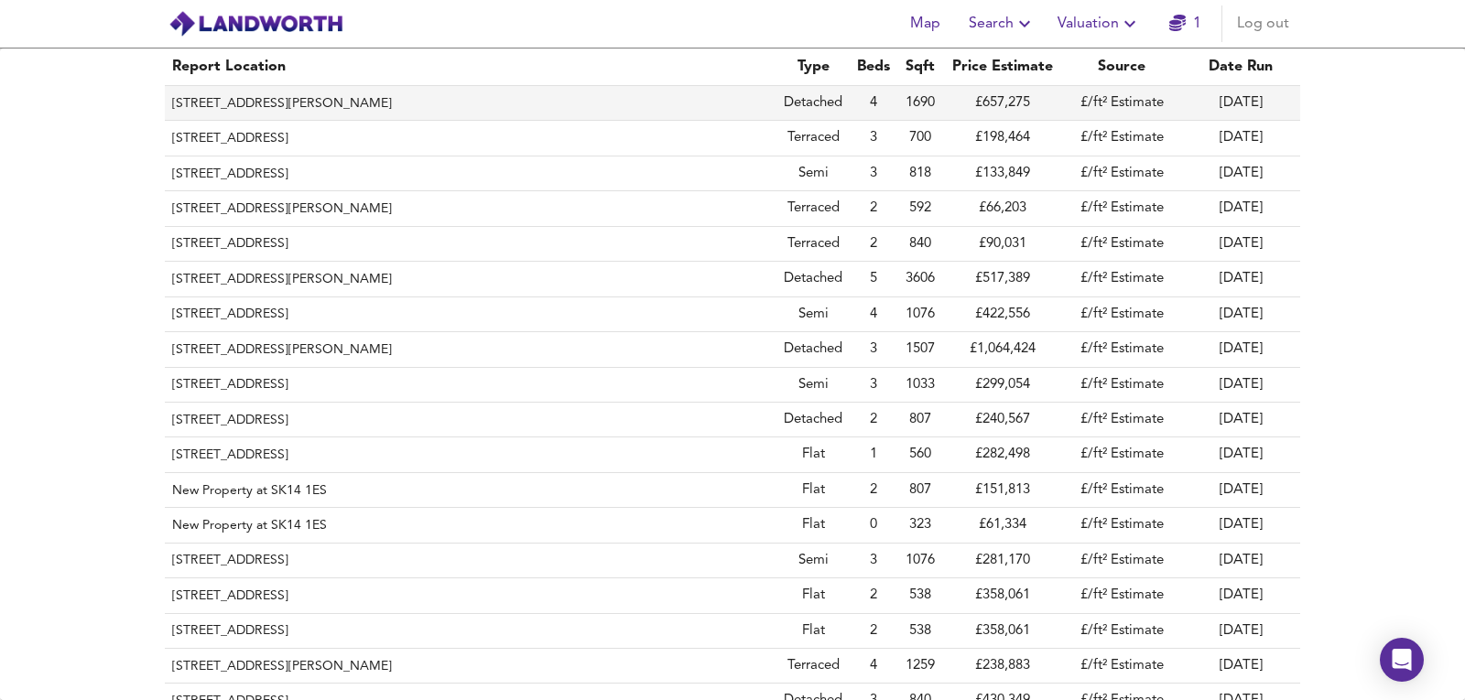
click at [434, 106] on th "4 Honeysuckle Mews, Loose Green, Kent, ME15 0AF" at bounding box center [471, 103] width 612 height 35
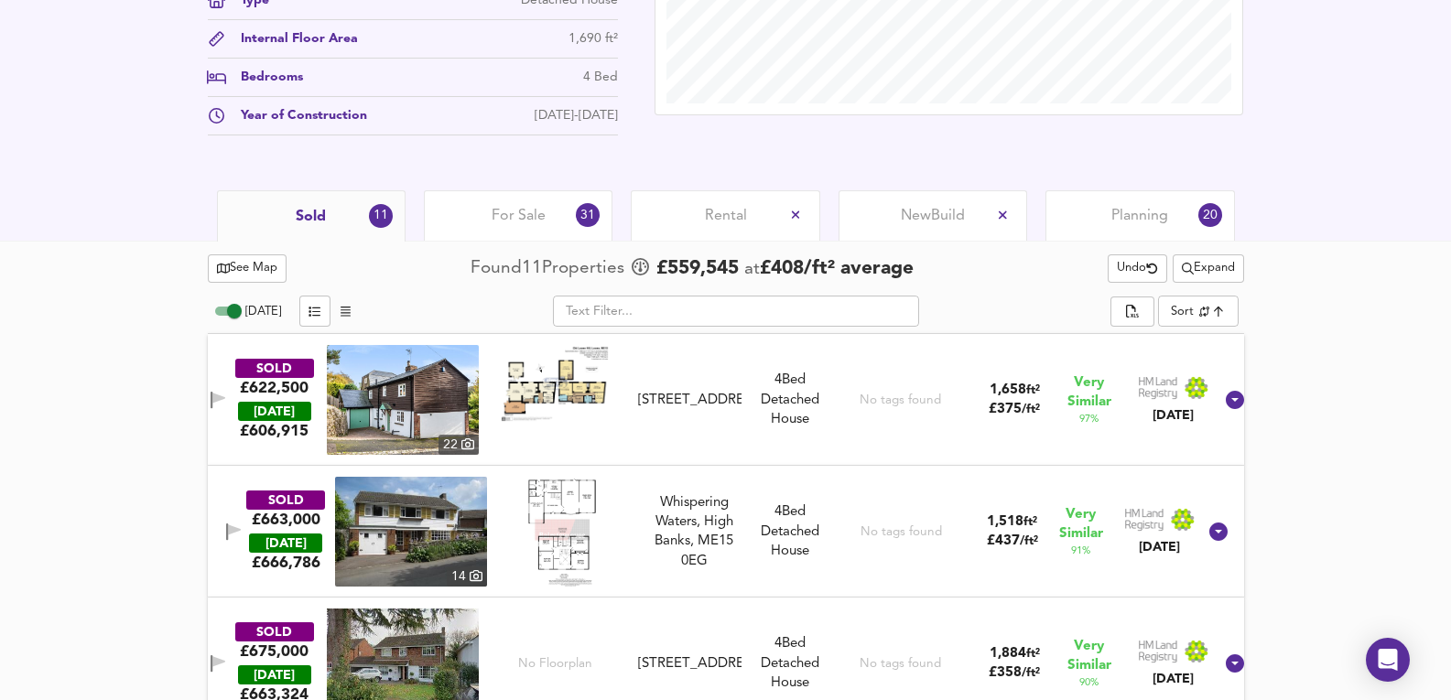
scroll to position [709, 0]
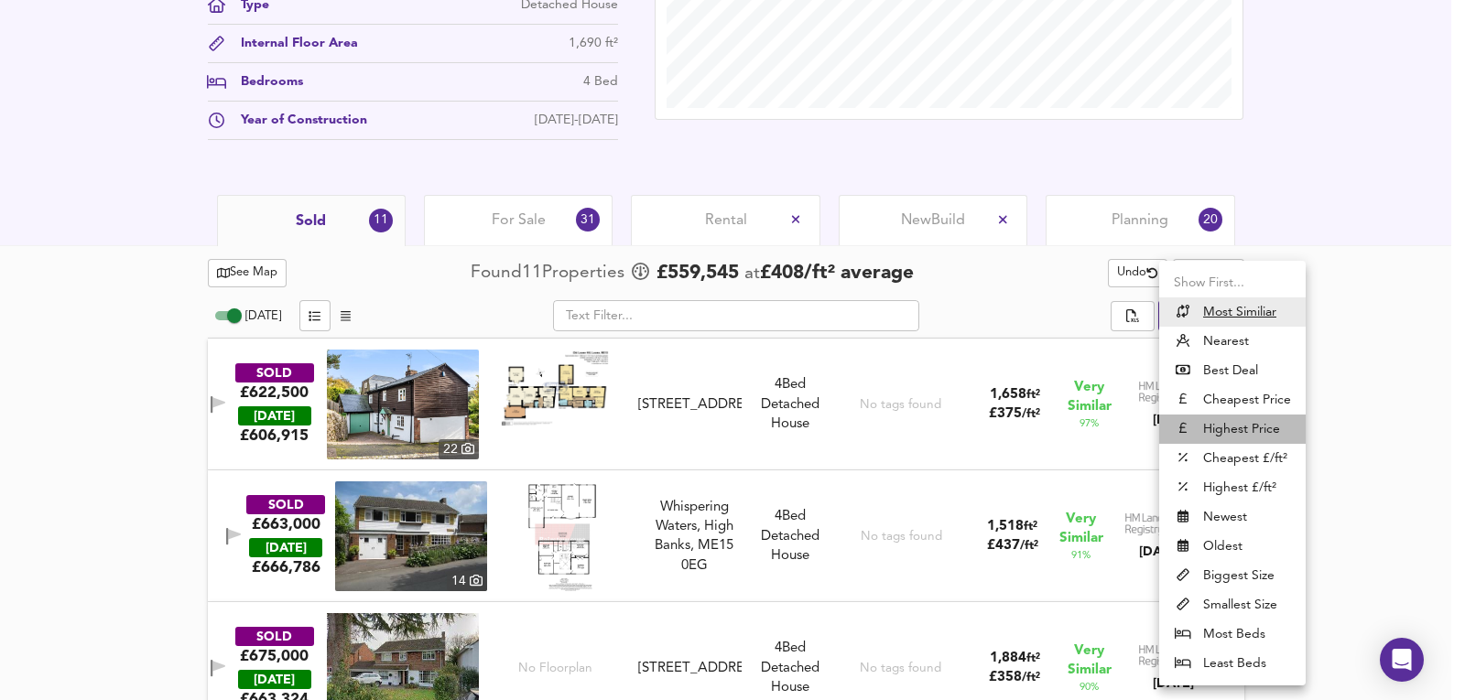
click at [1228, 429] on li "Highest Price" at bounding box center [1232, 429] width 146 height 29
type input "expensive"
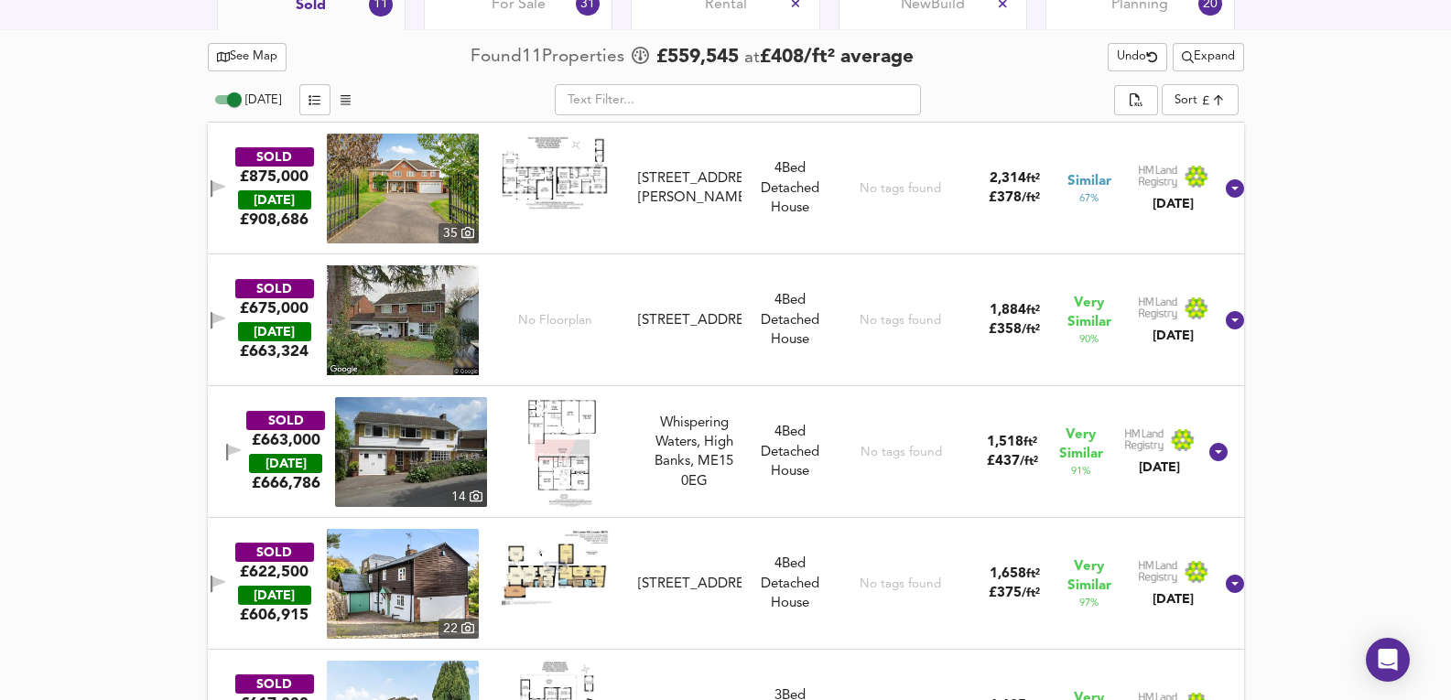
scroll to position [770, 0]
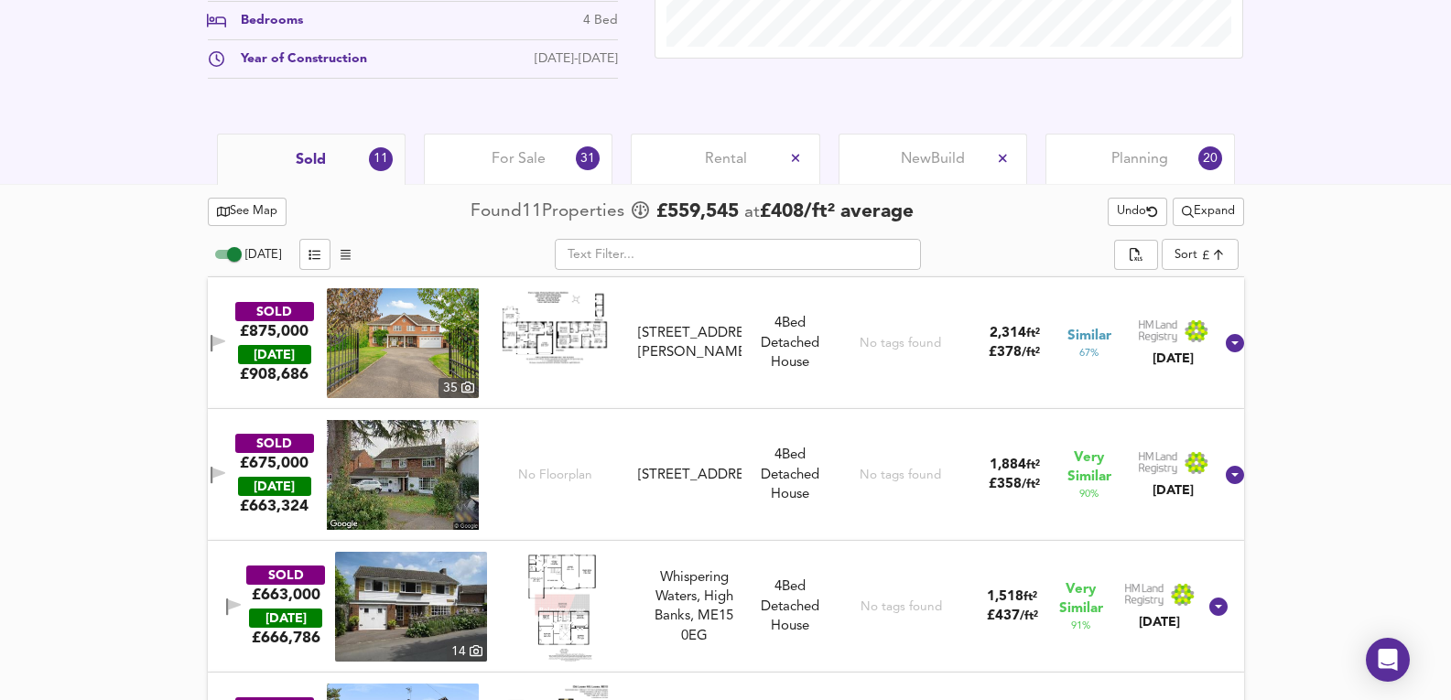
click at [484, 164] on div "For Sale 31" at bounding box center [518, 159] width 189 height 50
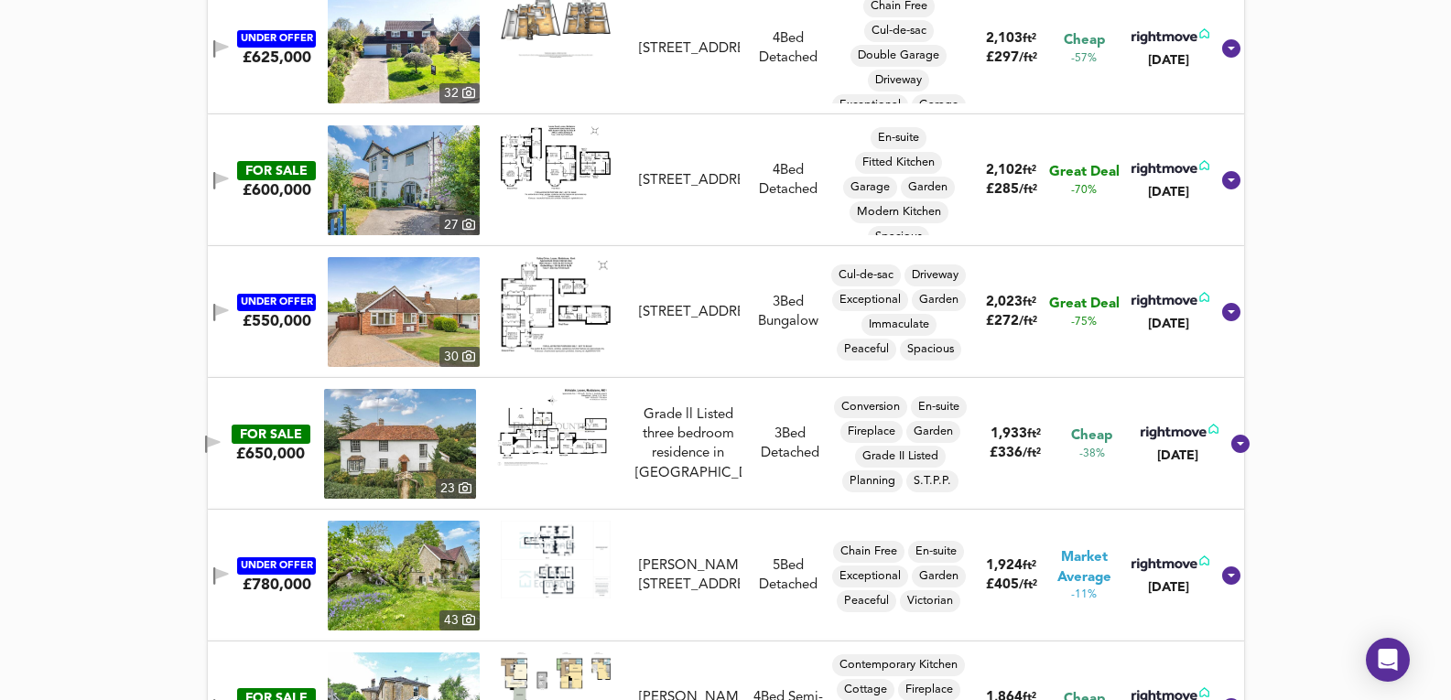
scroll to position [892, 0]
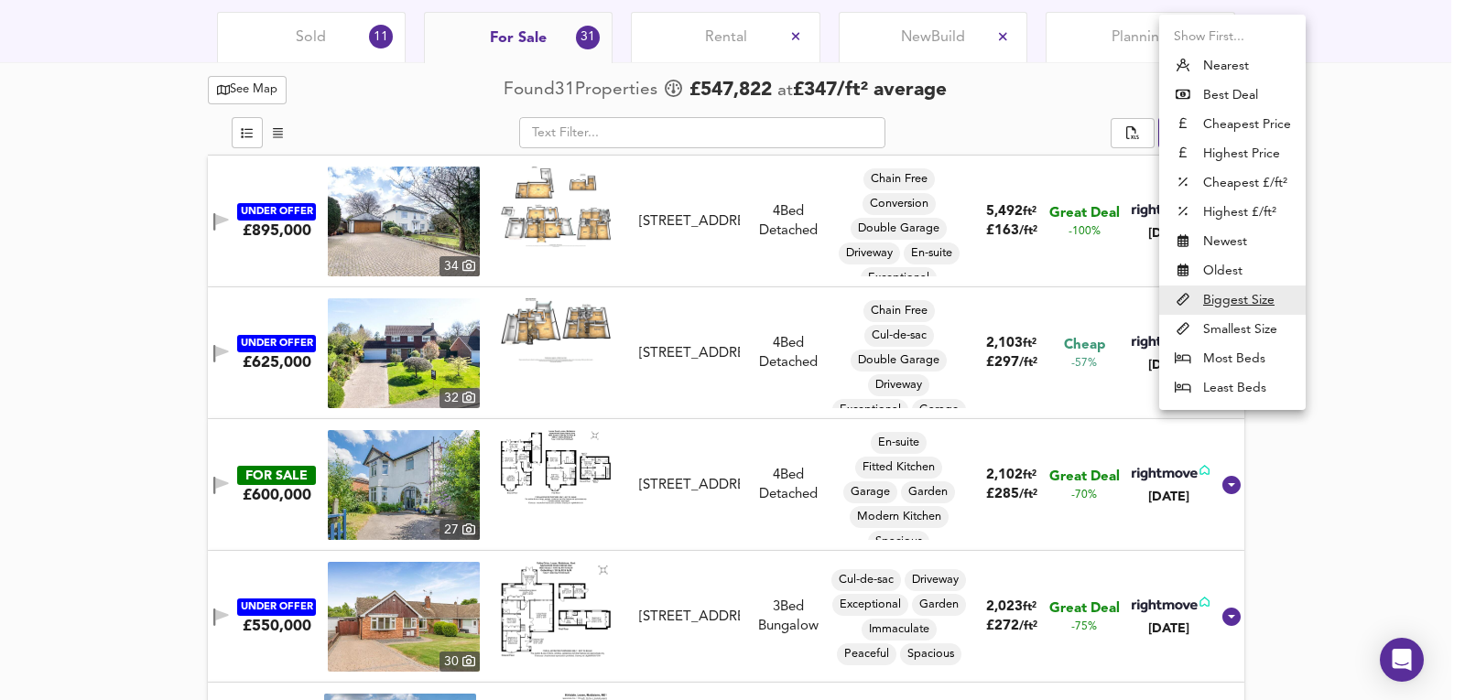
click at [1234, 354] on li "Most Beds" at bounding box center [1232, 358] width 146 height 29
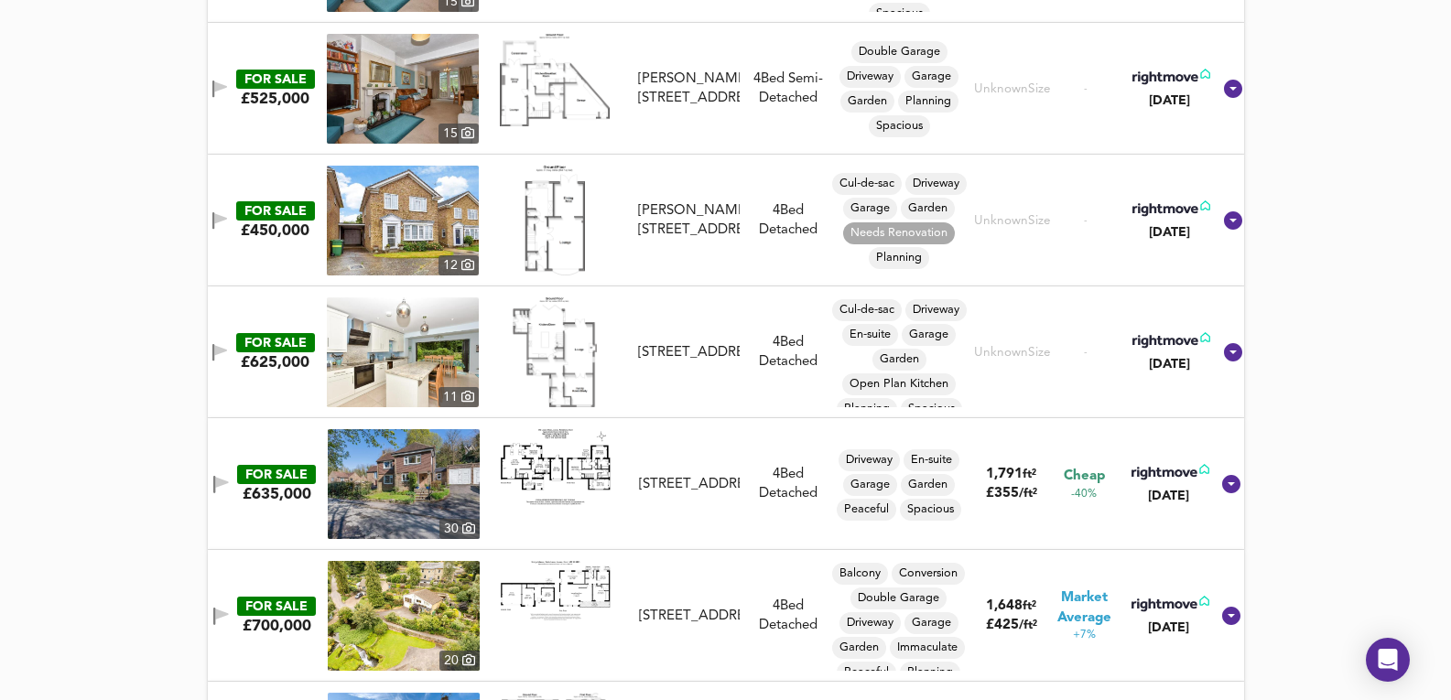
scroll to position [953, 0]
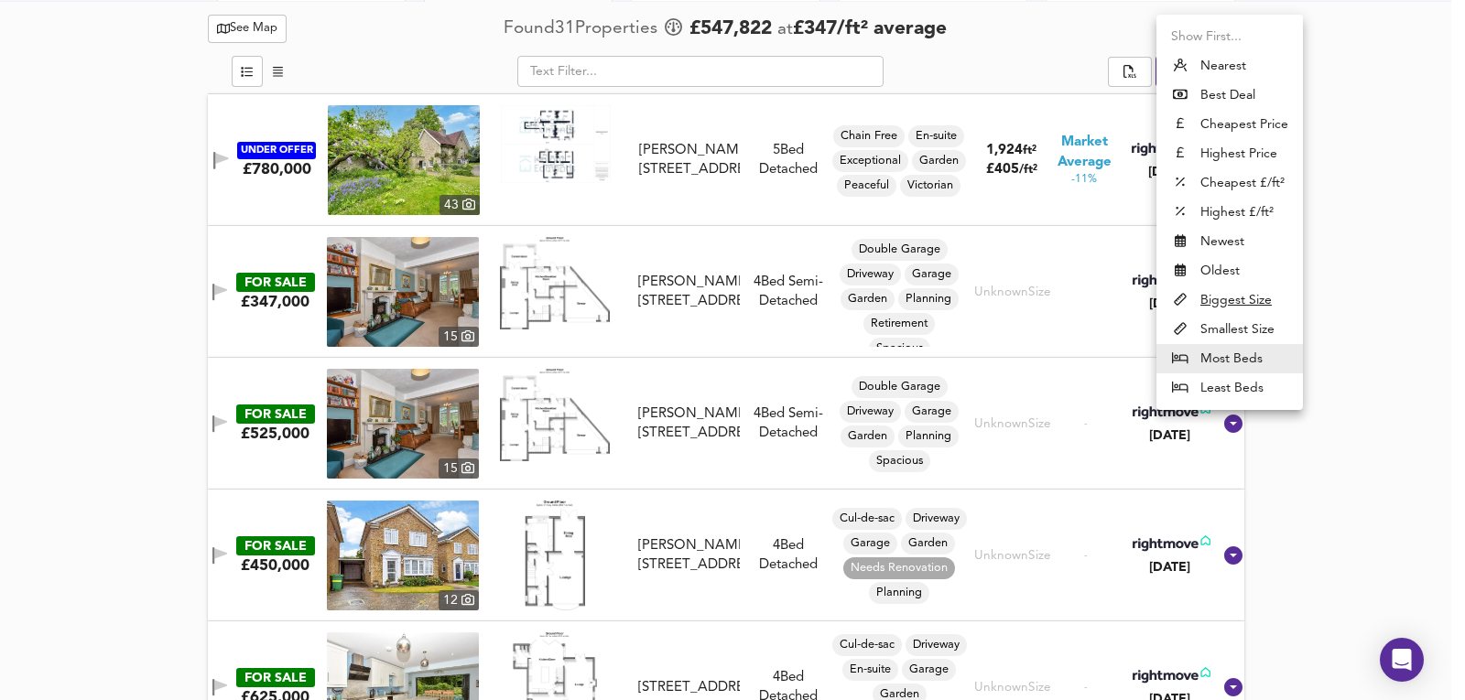
click at [1228, 163] on li "Highest Price" at bounding box center [1229, 153] width 146 height 29
type input "expensive"
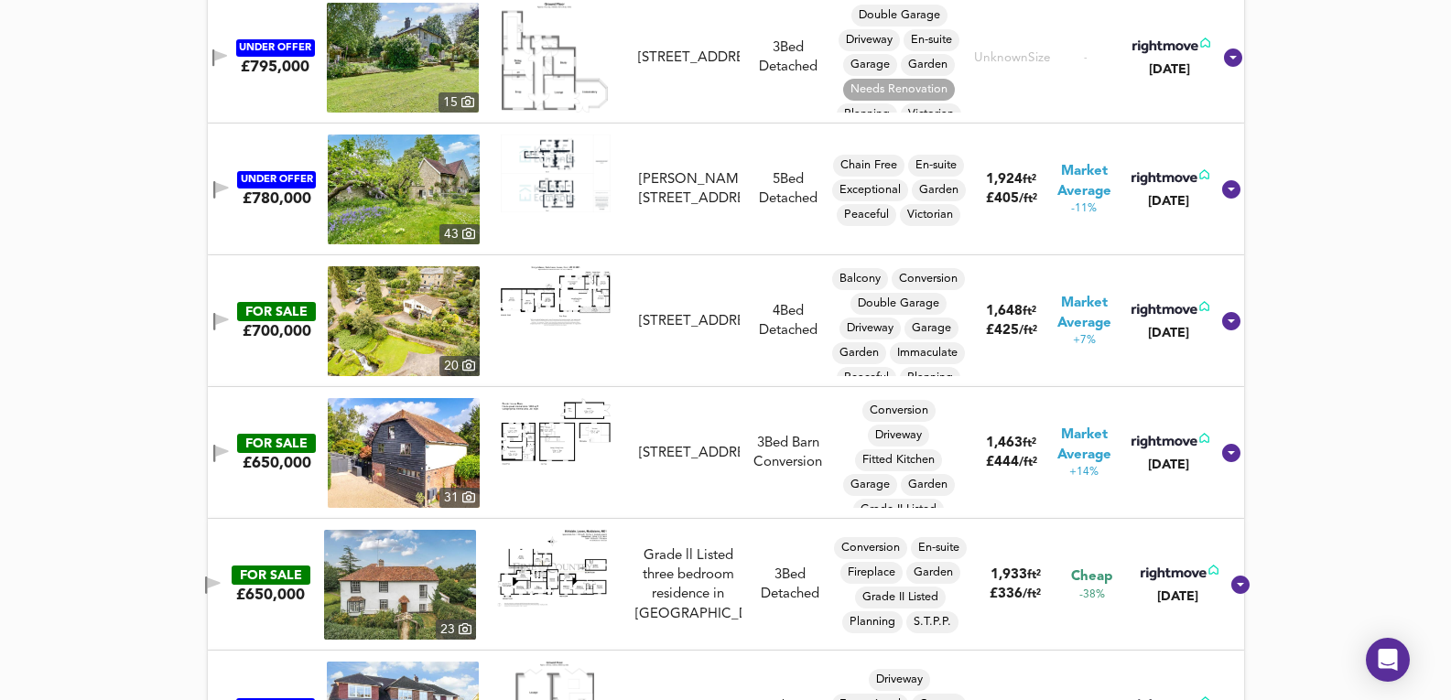
scroll to position [1380, 0]
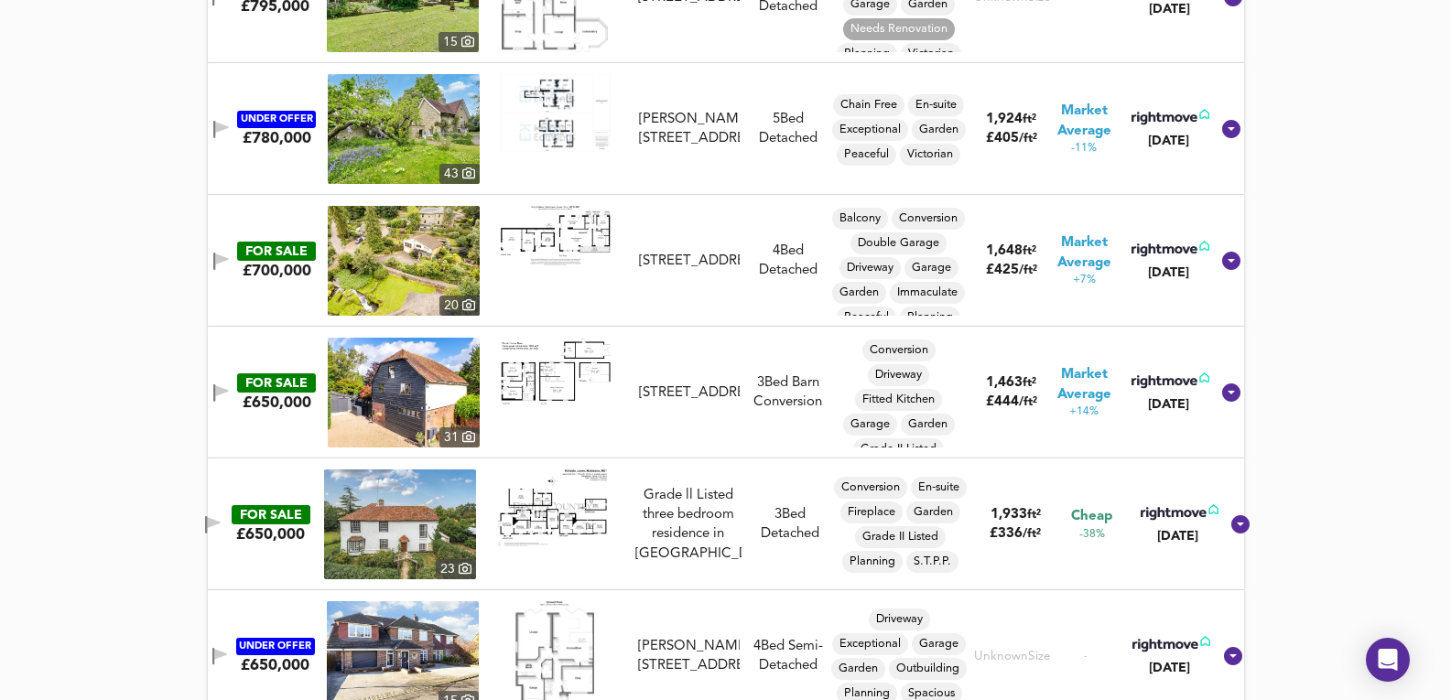
click at [454, 273] on img at bounding box center [404, 261] width 152 height 110
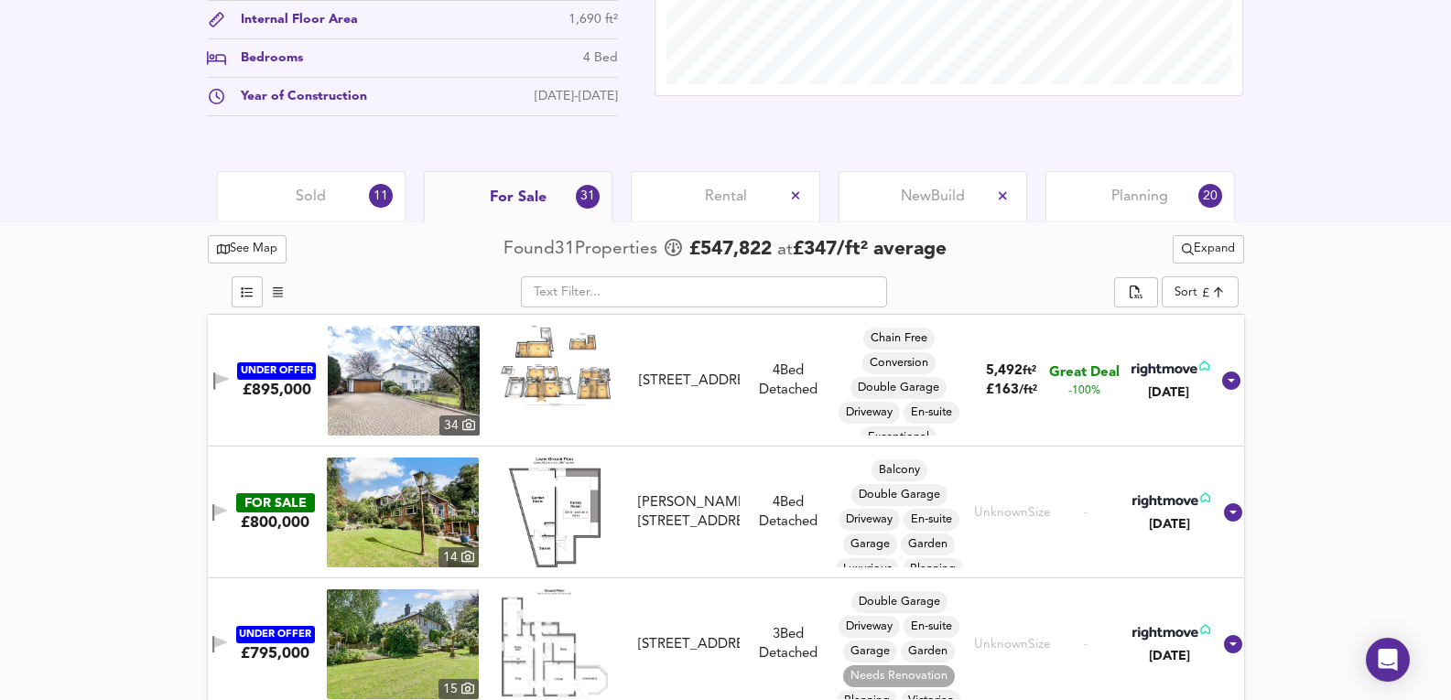
scroll to position [366, 0]
